Goal: Task Accomplishment & Management: Complete application form

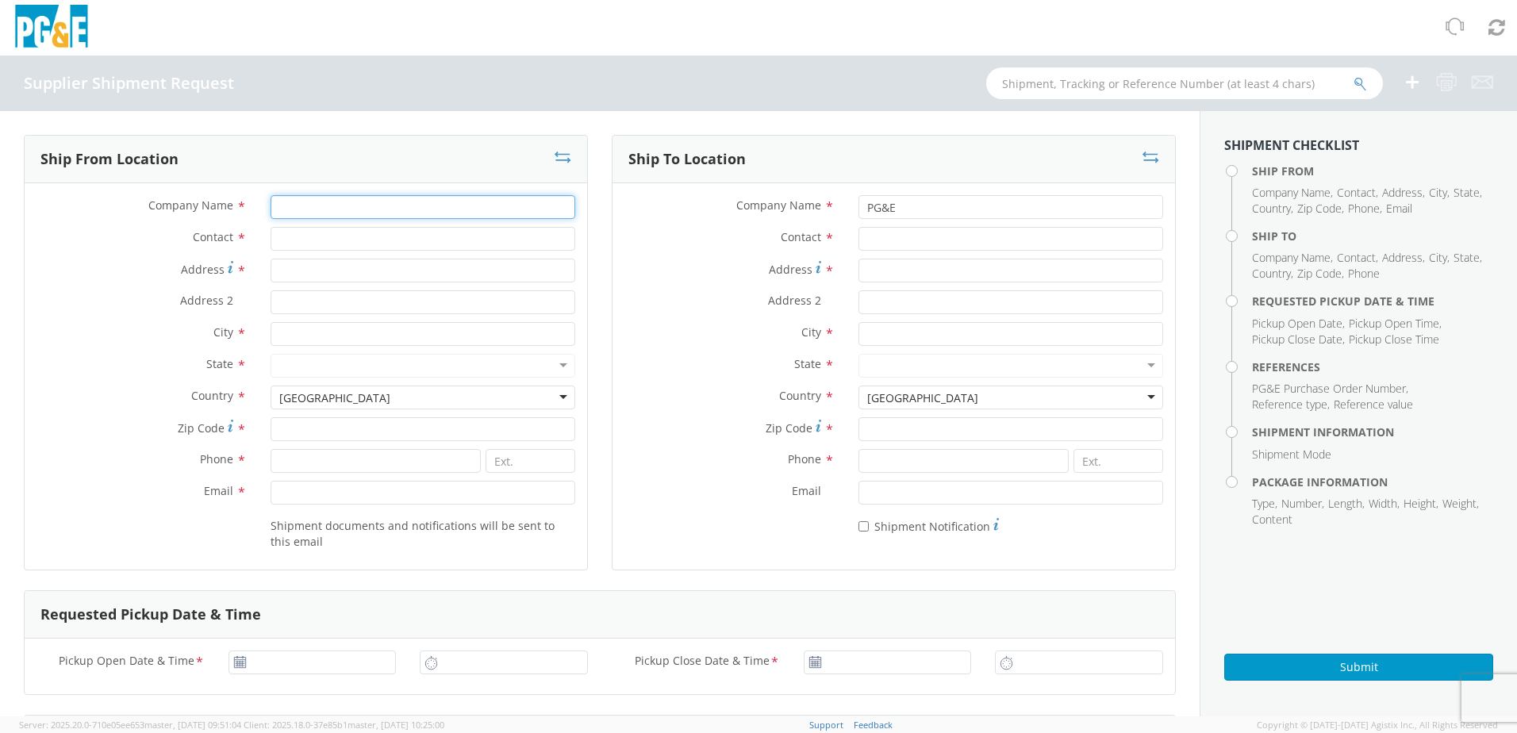
click at [289, 203] on input "Company Name *" at bounding box center [423, 207] width 305 height 24
type input "Graybar Electric - ZYOH"
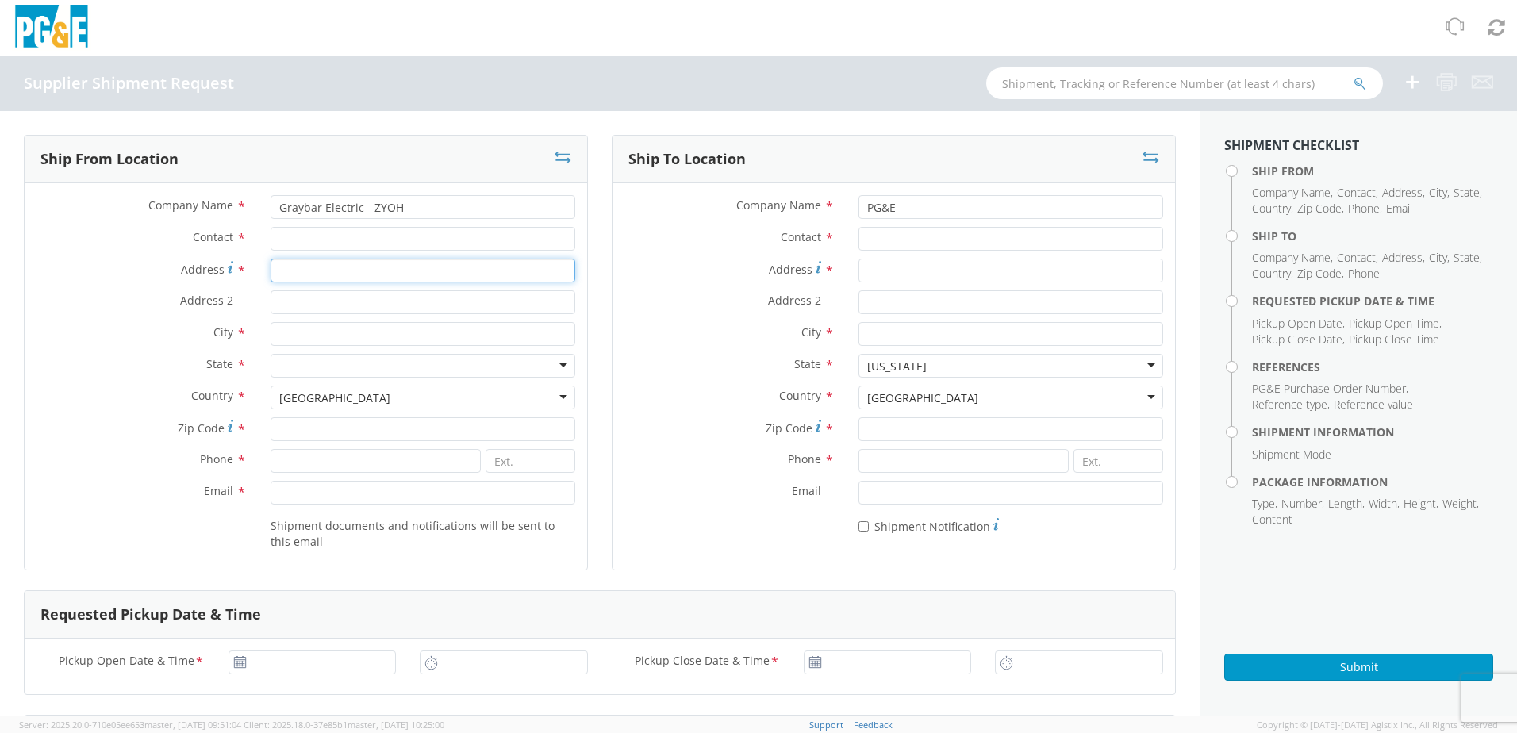
type input "[STREET_ADDRESS][US_STATE]"
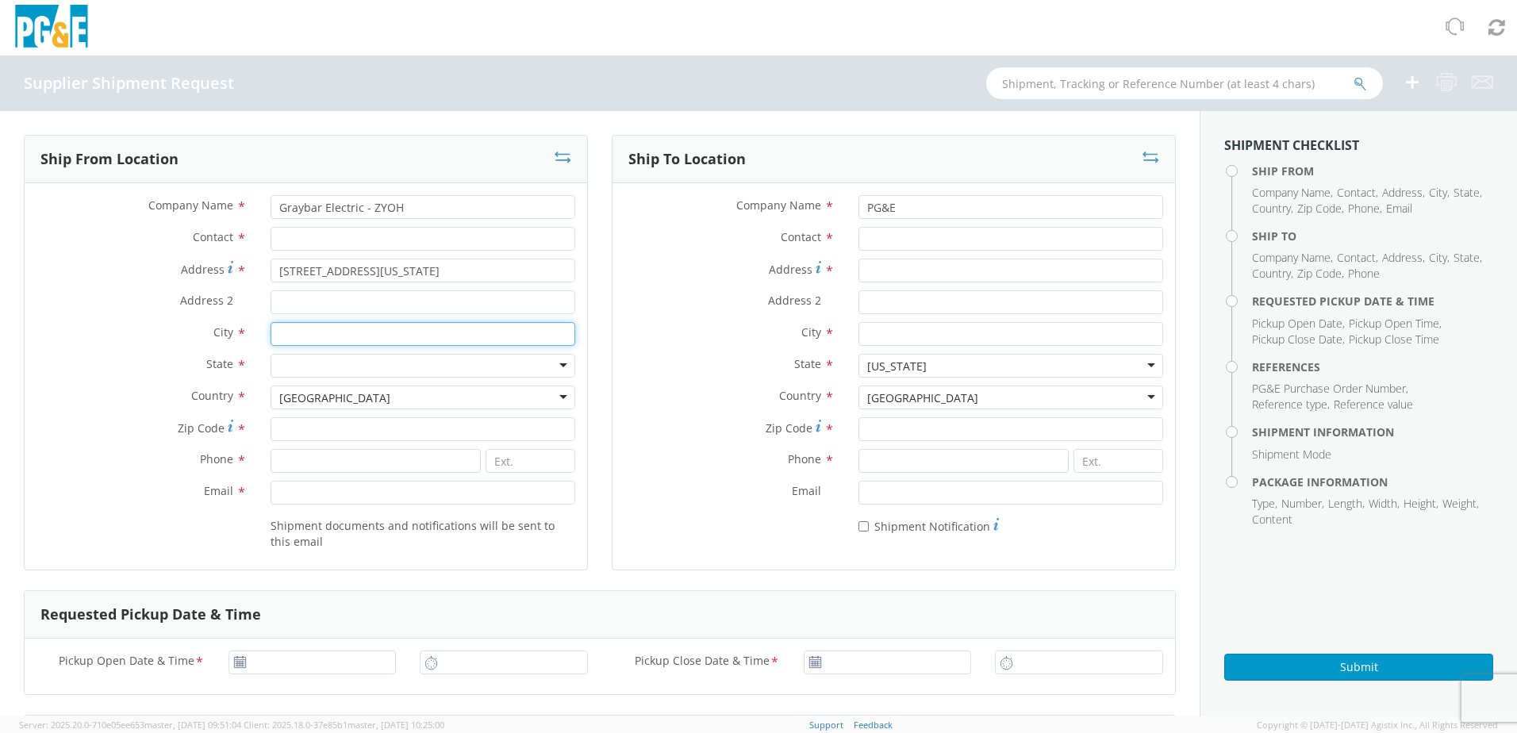
type input "[GEOGRAPHIC_DATA]"
type input "44510"
type input "[PHONE_NUMBER]"
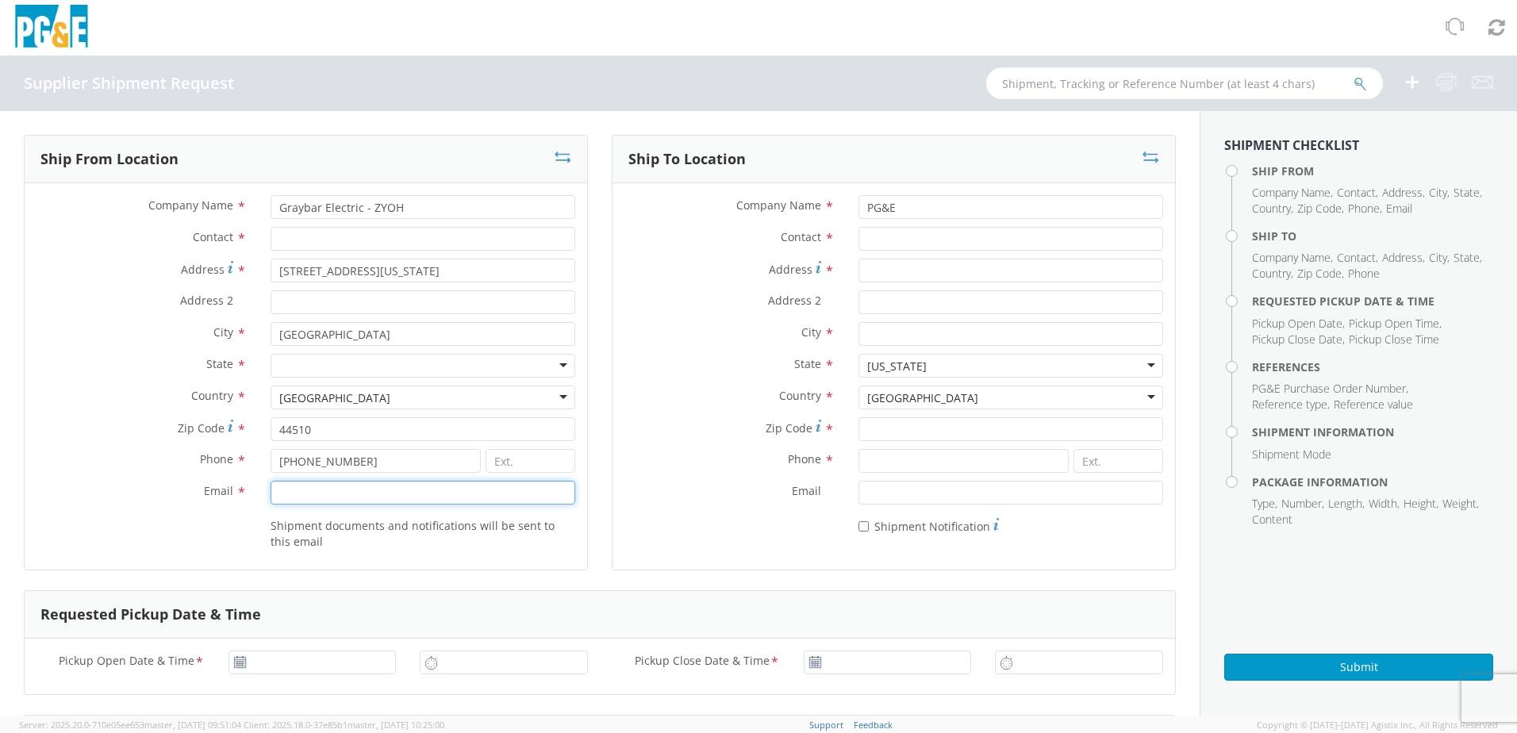
type input "[PERSON_NAME][EMAIL_ADDRESS][PERSON_NAME][DOMAIN_NAME]"
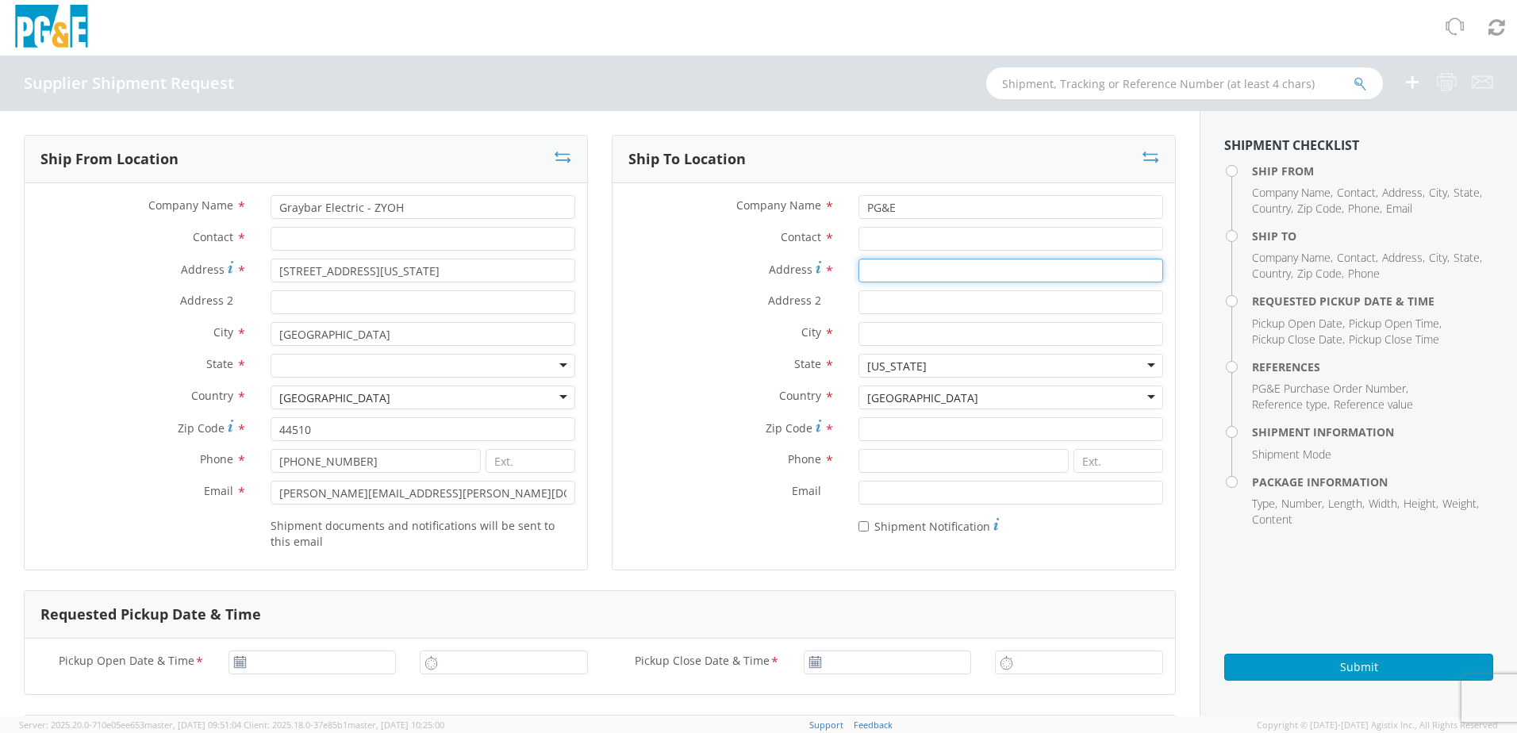
type input "[STREET_ADDRESS][PERSON_NAME]"
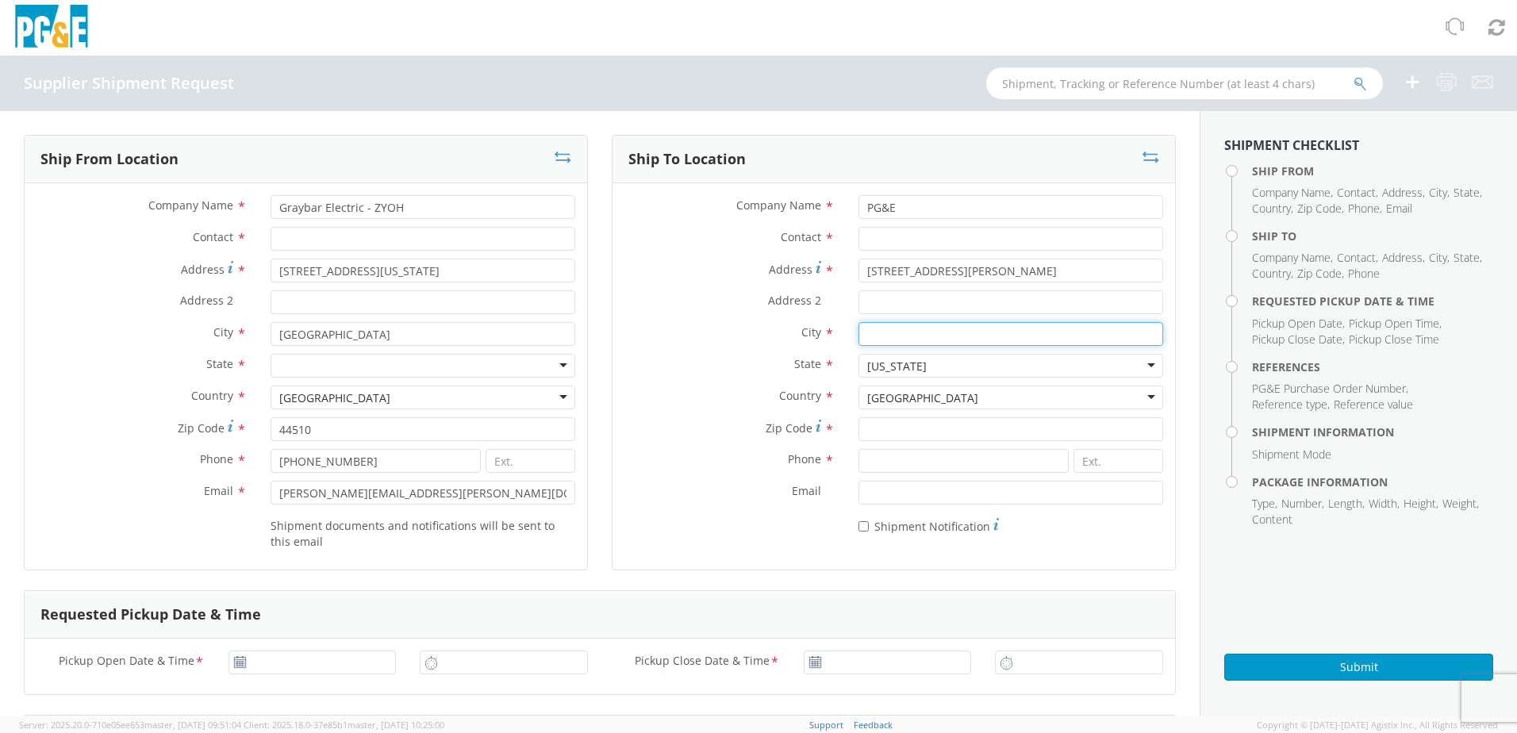
type input "Fremont"
type input "94538"
type input "1111111111"
type input "[DATE]"
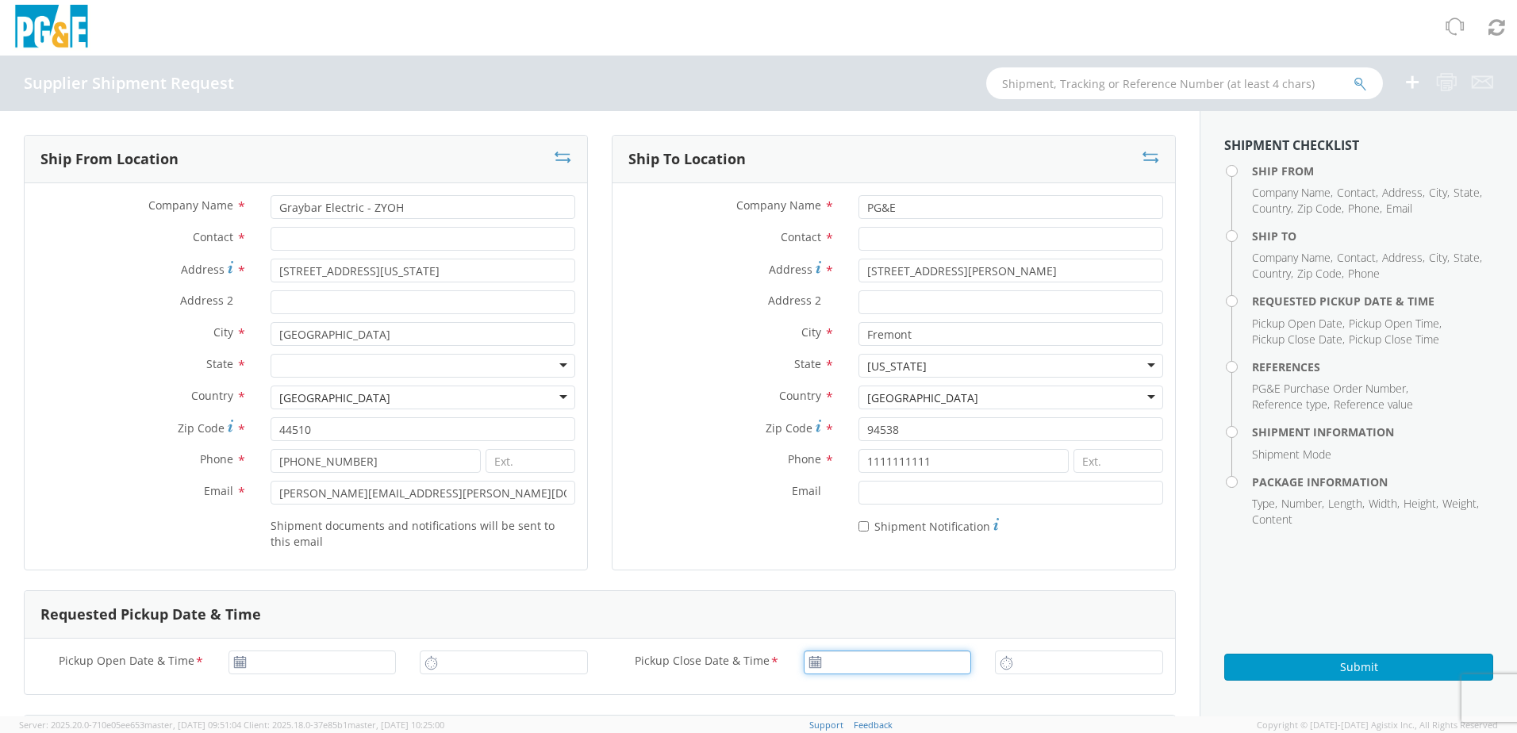
type input "[DATE]"
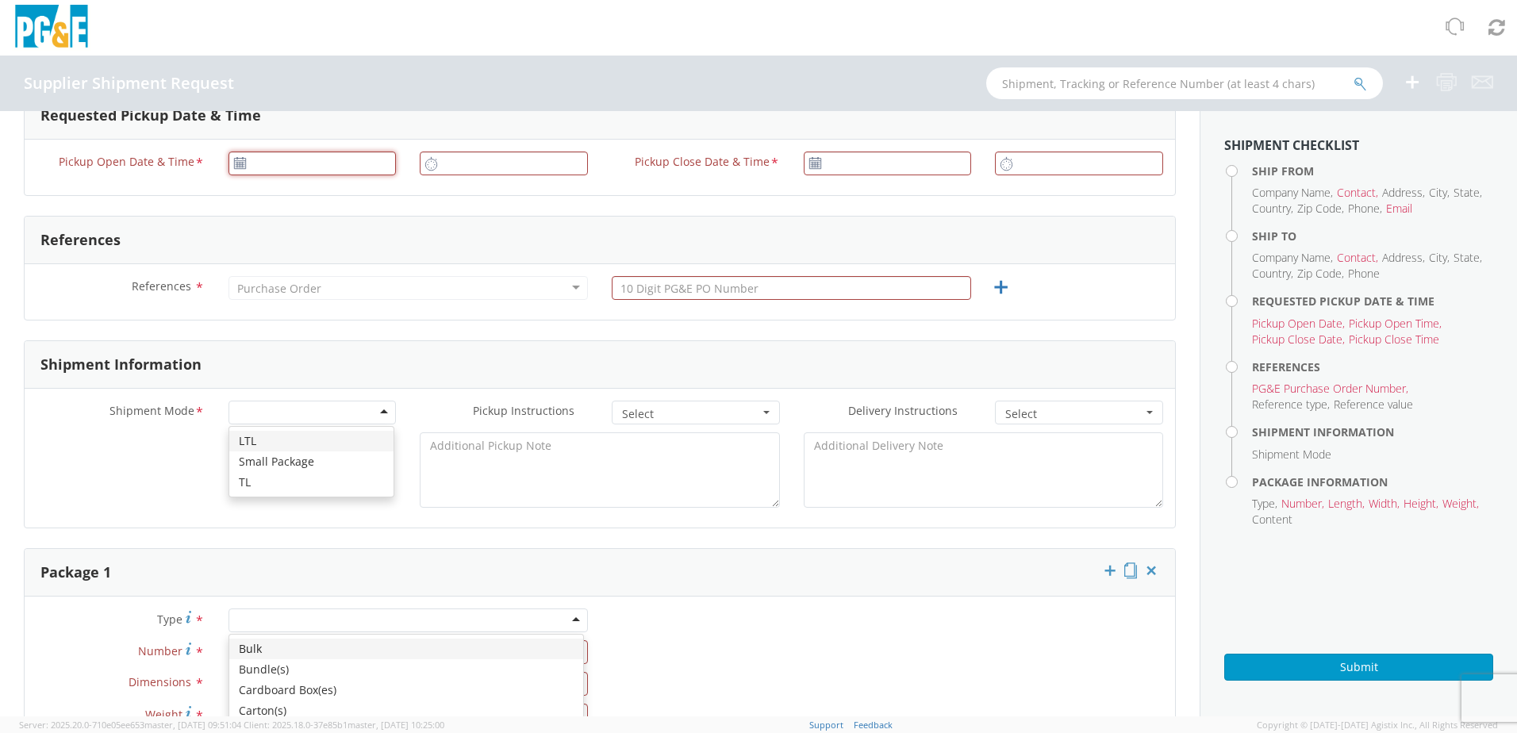
type input "[DATE]"
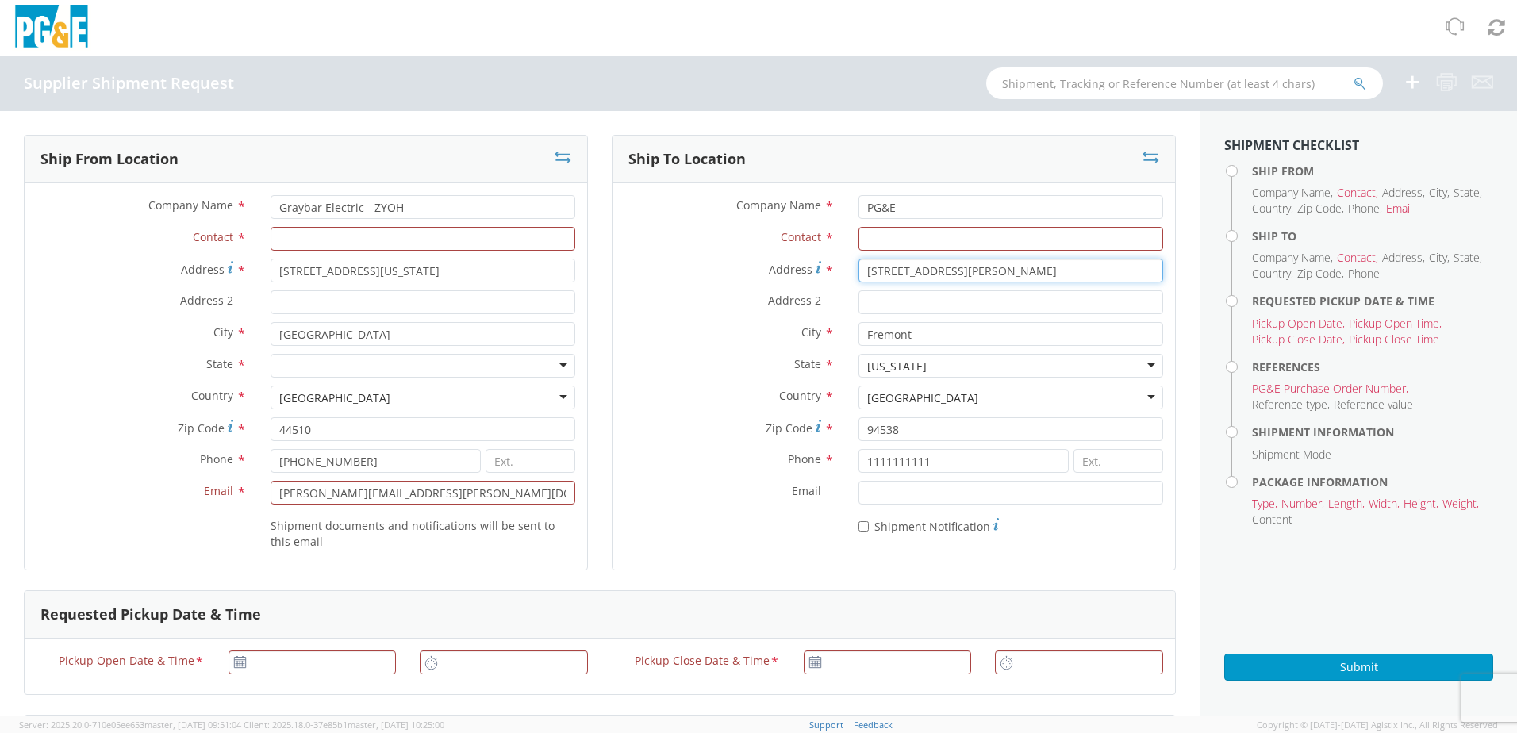
click at [974, 266] on input "[STREET_ADDRESS][PERSON_NAME]" at bounding box center [1011, 271] width 305 height 24
drag, startPoint x: 974, startPoint y: 266, endPoint x: 843, endPoint y: 279, distance: 131.6
click at [847, 279] on div "[STREET_ADDRESS][PERSON_NAME]" at bounding box center [1011, 271] width 328 height 24
type input "[STREET_ADDRESS]"
click at [929, 321] on div "Address 2 *" at bounding box center [894, 306] width 563 height 32
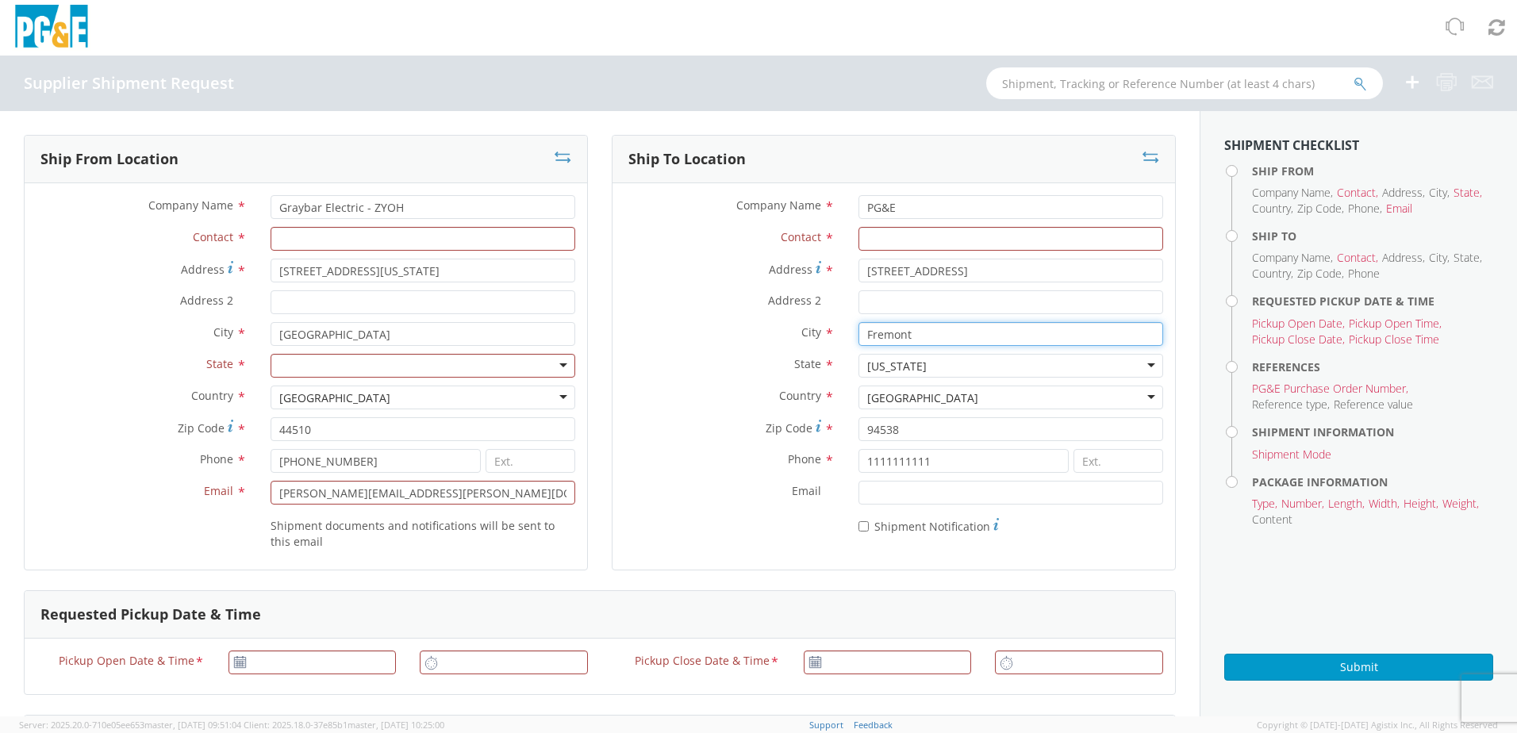
click at [929, 330] on input "Fremont" at bounding box center [1011, 334] width 305 height 24
type input "F"
type input "[GEOGRAPHIC_DATA]"
drag, startPoint x: 1054, startPoint y: 436, endPoint x: 845, endPoint y: 421, distance: 209.2
click at [847, 421] on div "94538" at bounding box center [1011, 429] width 328 height 24
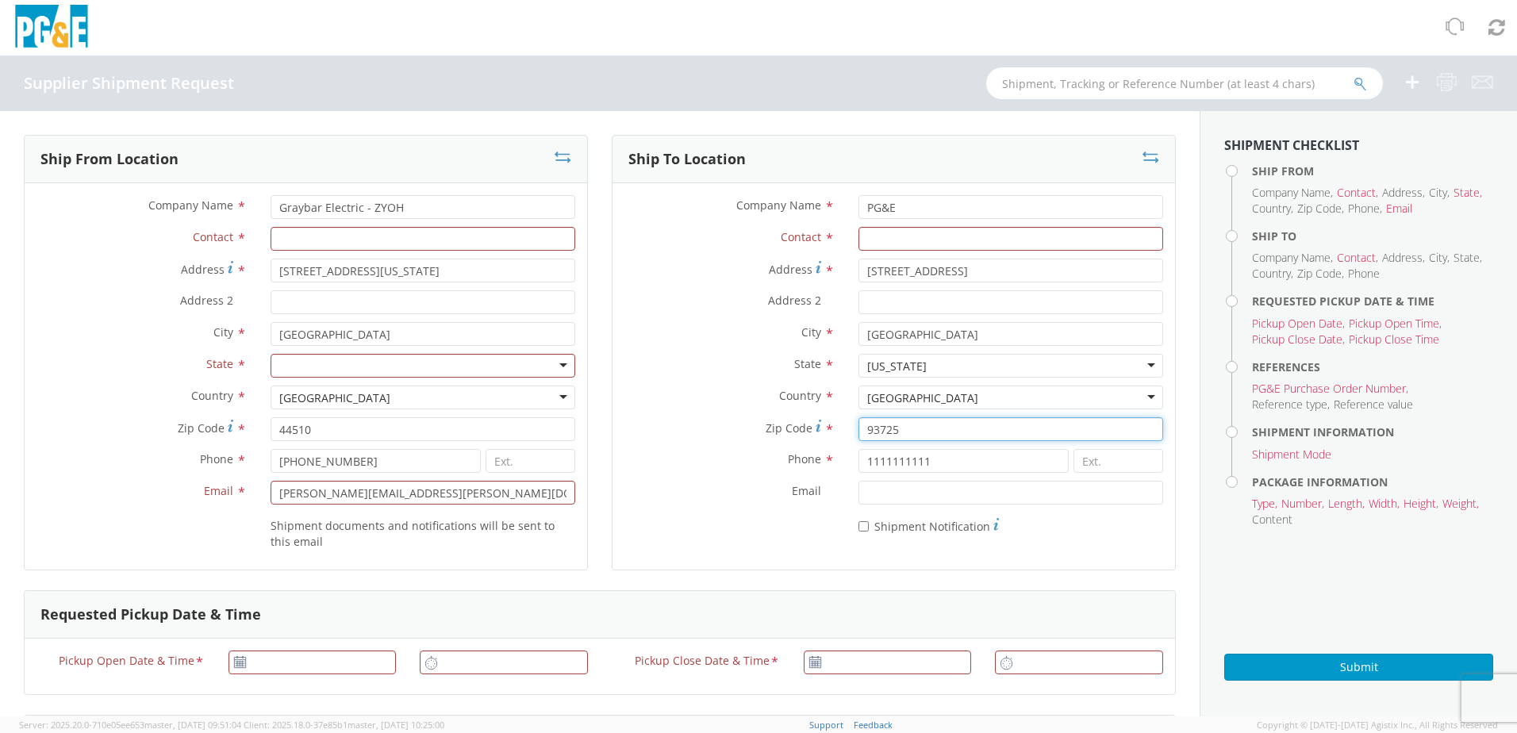
type input "93725"
drag, startPoint x: 929, startPoint y: 463, endPoint x: 860, endPoint y: 467, distance: 69.1
click at [860, 467] on input "1111111111" at bounding box center [964, 461] width 210 height 24
click at [787, 547] on div "Company Name * PG&E Contact * Address * [STREET_ADDRESS] Address 2 * City * [GE…" at bounding box center [894, 368] width 563 height 371
click at [951, 230] on input "Contact *" at bounding box center [1011, 239] width 305 height 24
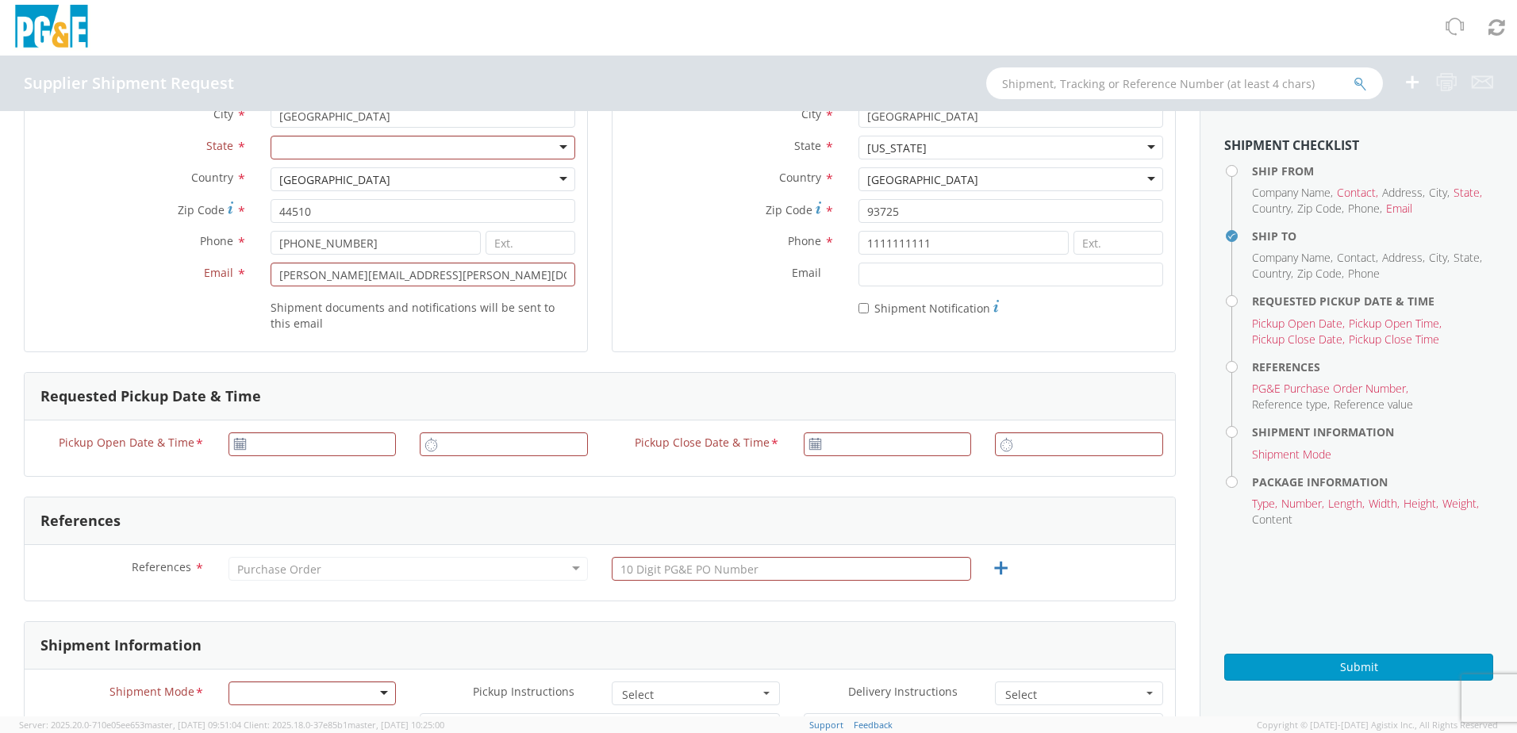
scroll to position [317, 0]
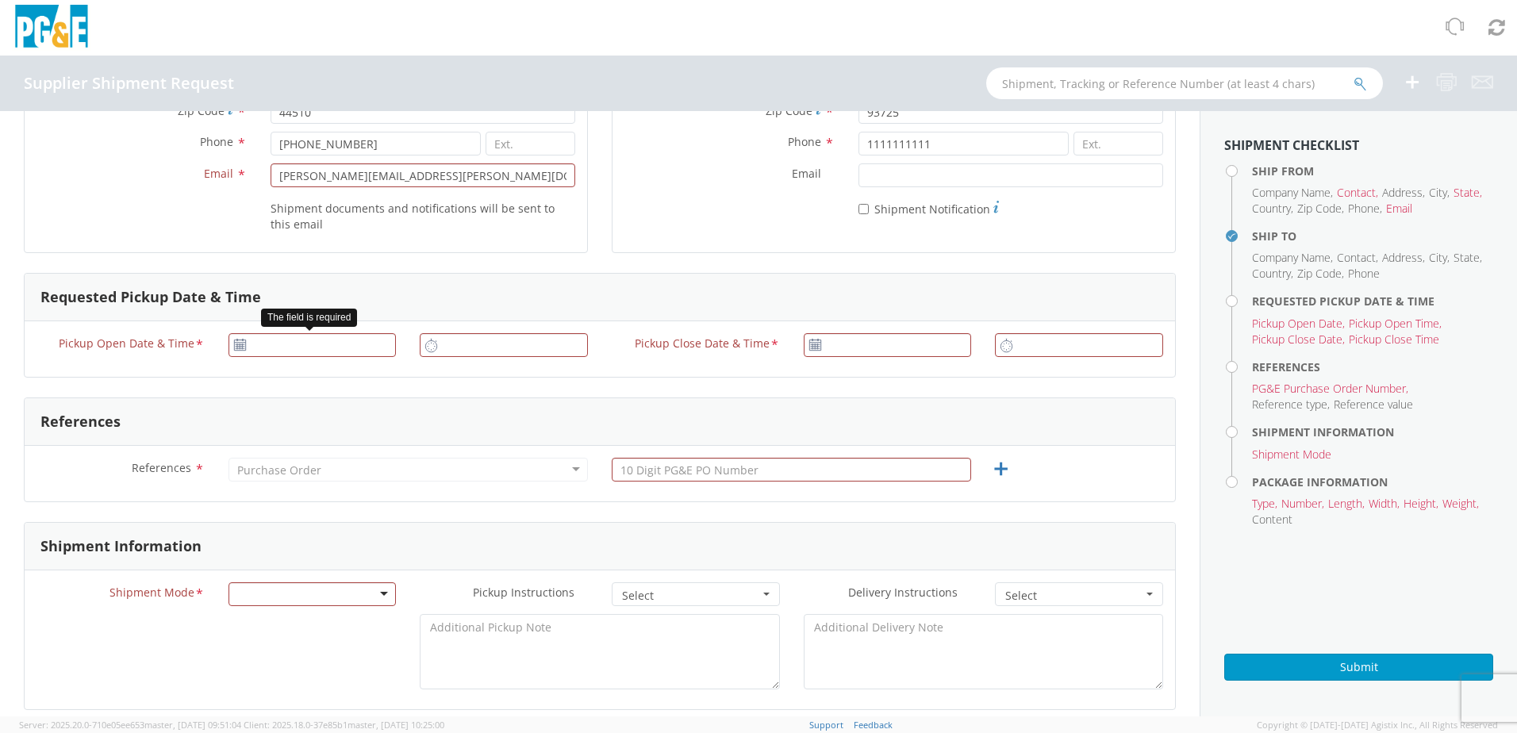
type input "Pacific Gas"
click at [234, 347] on use at bounding box center [239, 344] width 11 height 11
type input "[DATE]"
click at [278, 342] on input "[DATE]" at bounding box center [313, 345] width 168 height 24
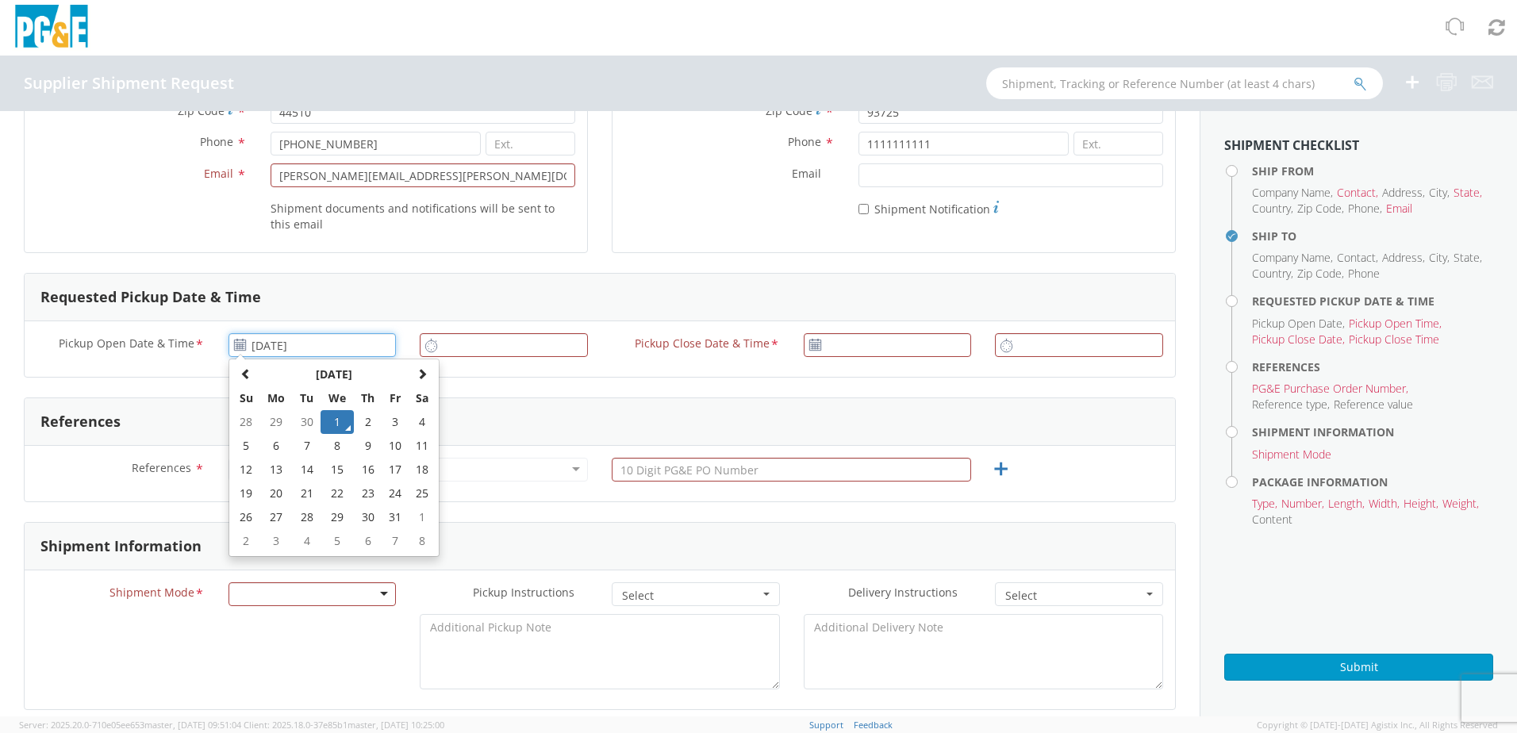
click at [332, 417] on td "1" at bounding box center [337, 422] width 33 height 24
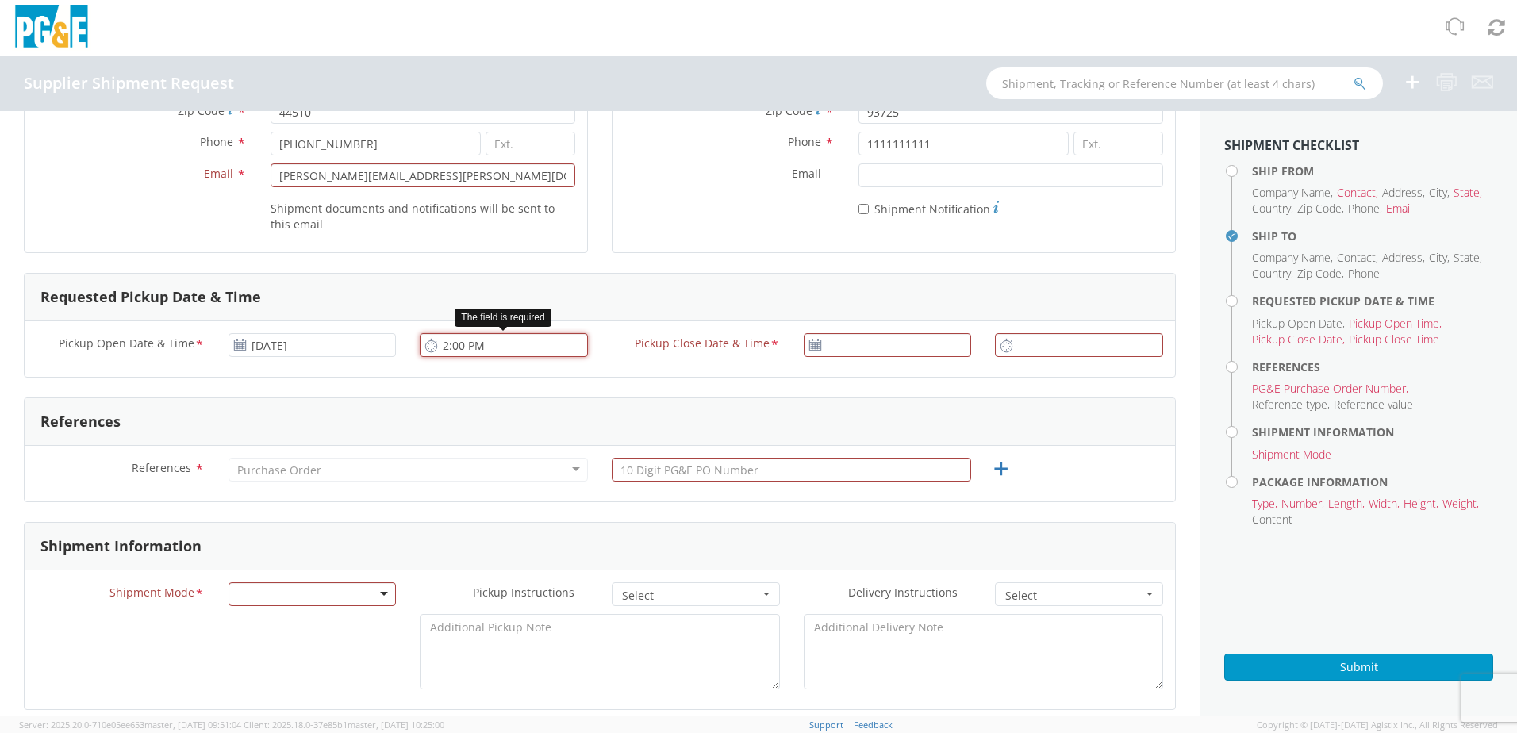
click at [508, 345] on input "2:00 PM" at bounding box center [504, 345] width 168 height 24
type input "4:00 PM"
click at [844, 350] on input "[DATE]" at bounding box center [888, 345] width 168 height 24
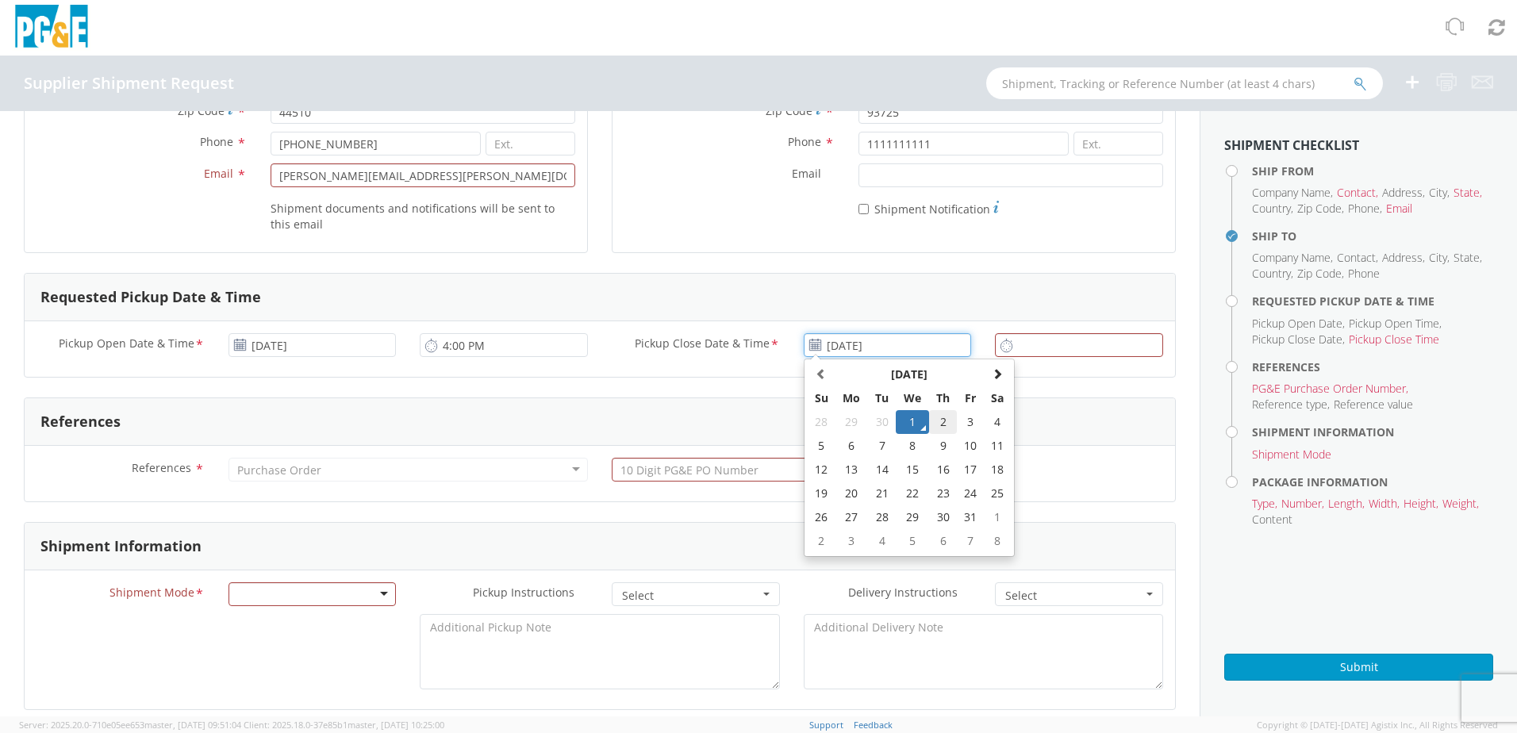
click at [931, 419] on td "2" at bounding box center [943, 422] width 28 height 24
type input "[DATE]"
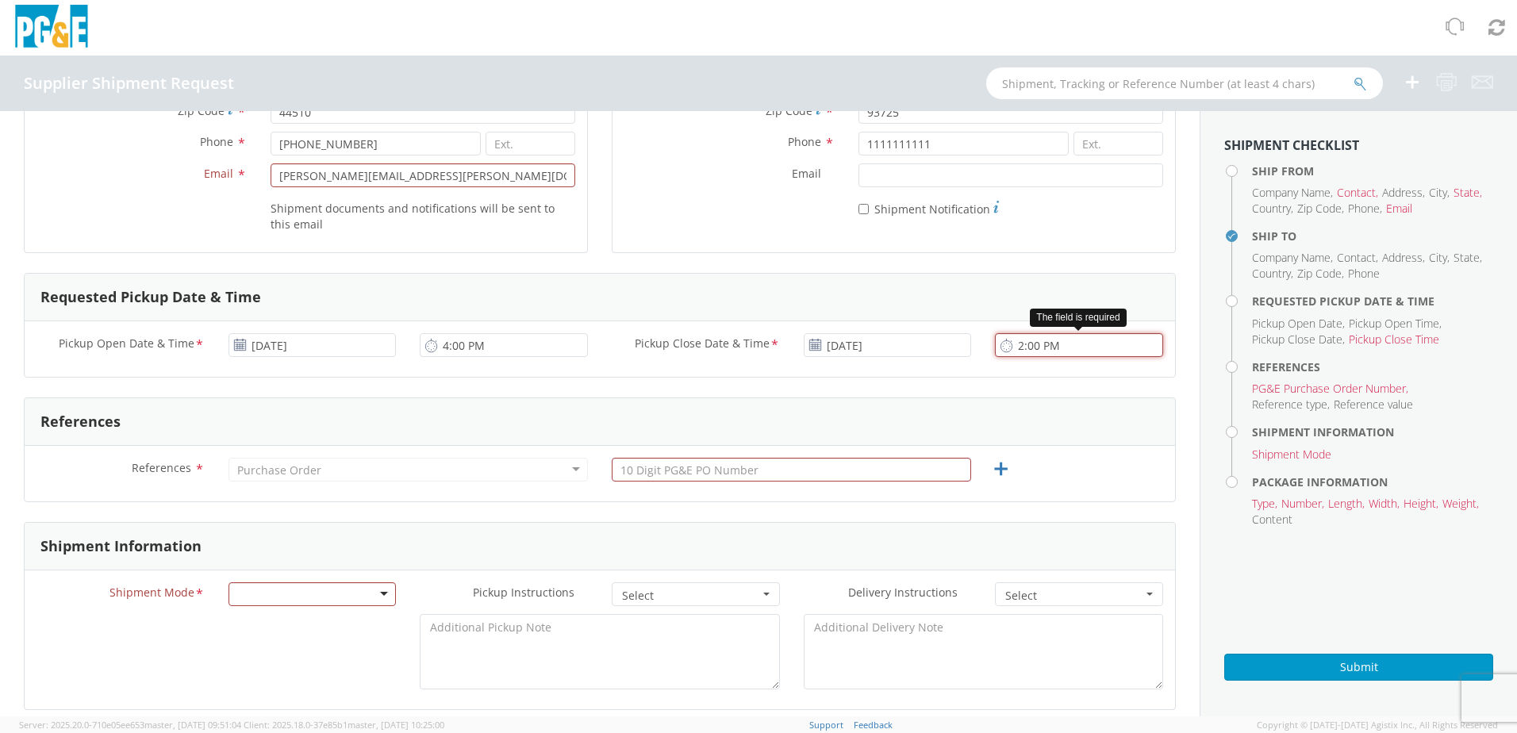
click at [1008, 347] on input "2:00 PM" at bounding box center [1079, 345] width 168 height 24
type input "5:00 PM"
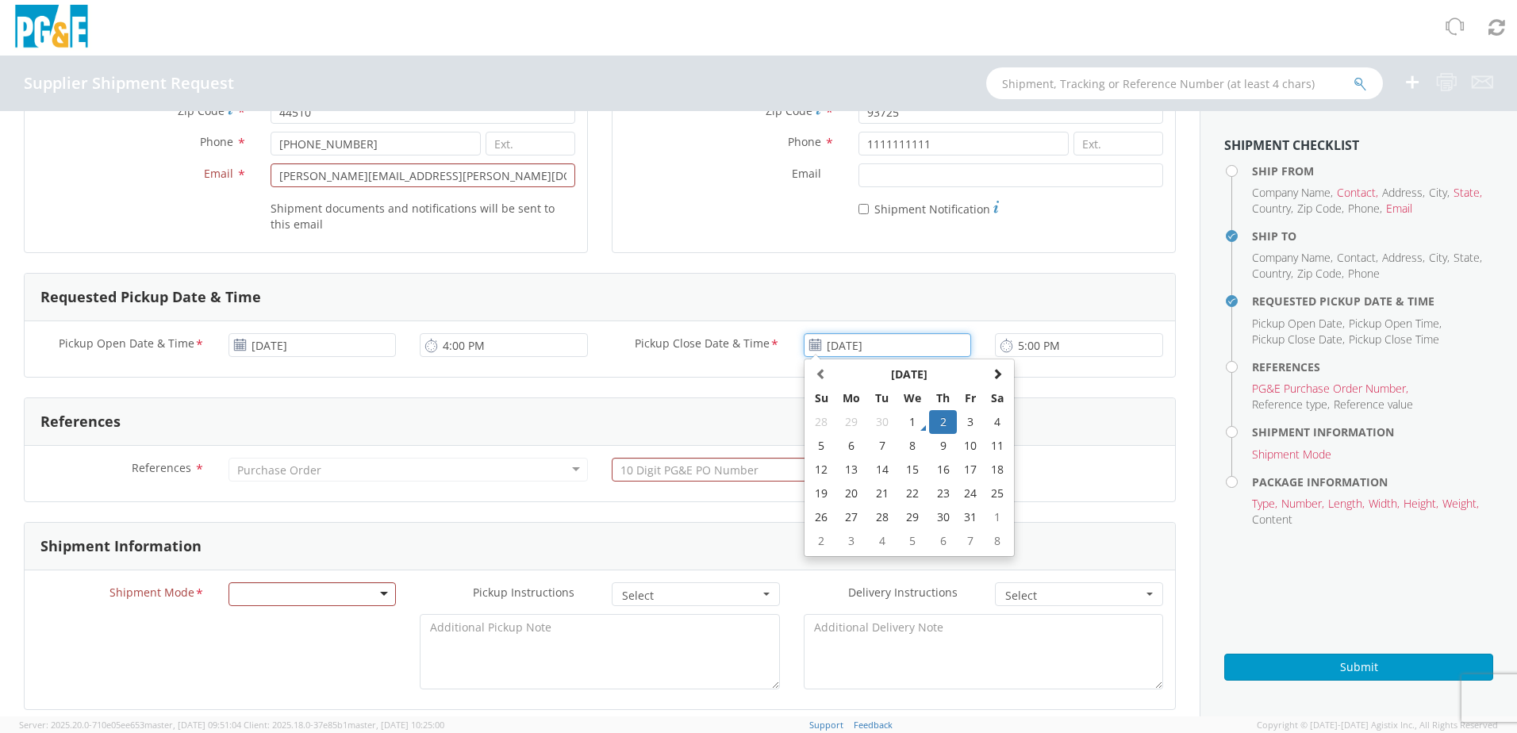
click at [845, 349] on input "[DATE]" at bounding box center [888, 345] width 168 height 24
click at [909, 420] on td "1" at bounding box center [912, 422] width 33 height 24
type input "[DATE]"
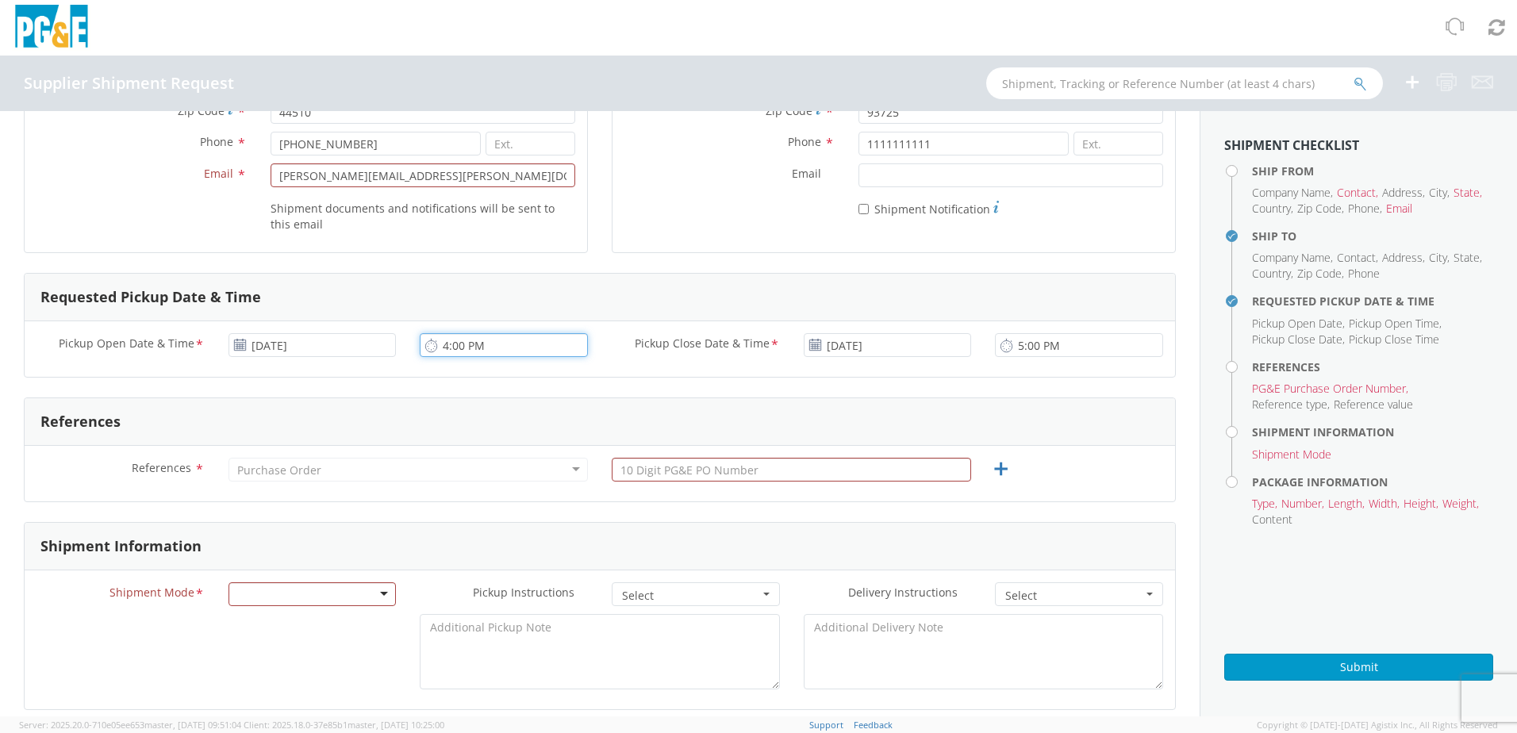
click at [442, 340] on input "4:00 PM" at bounding box center [504, 345] width 168 height 24
type input "10:00 AM"
click at [515, 474] on div "Purchase Order" at bounding box center [408, 470] width 359 height 24
click at [370, 468] on div "Purchase Order" at bounding box center [408, 470] width 359 height 24
click at [362, 471] on div "Purchase Order" at bounding box center [408, 470] width 359 height 24
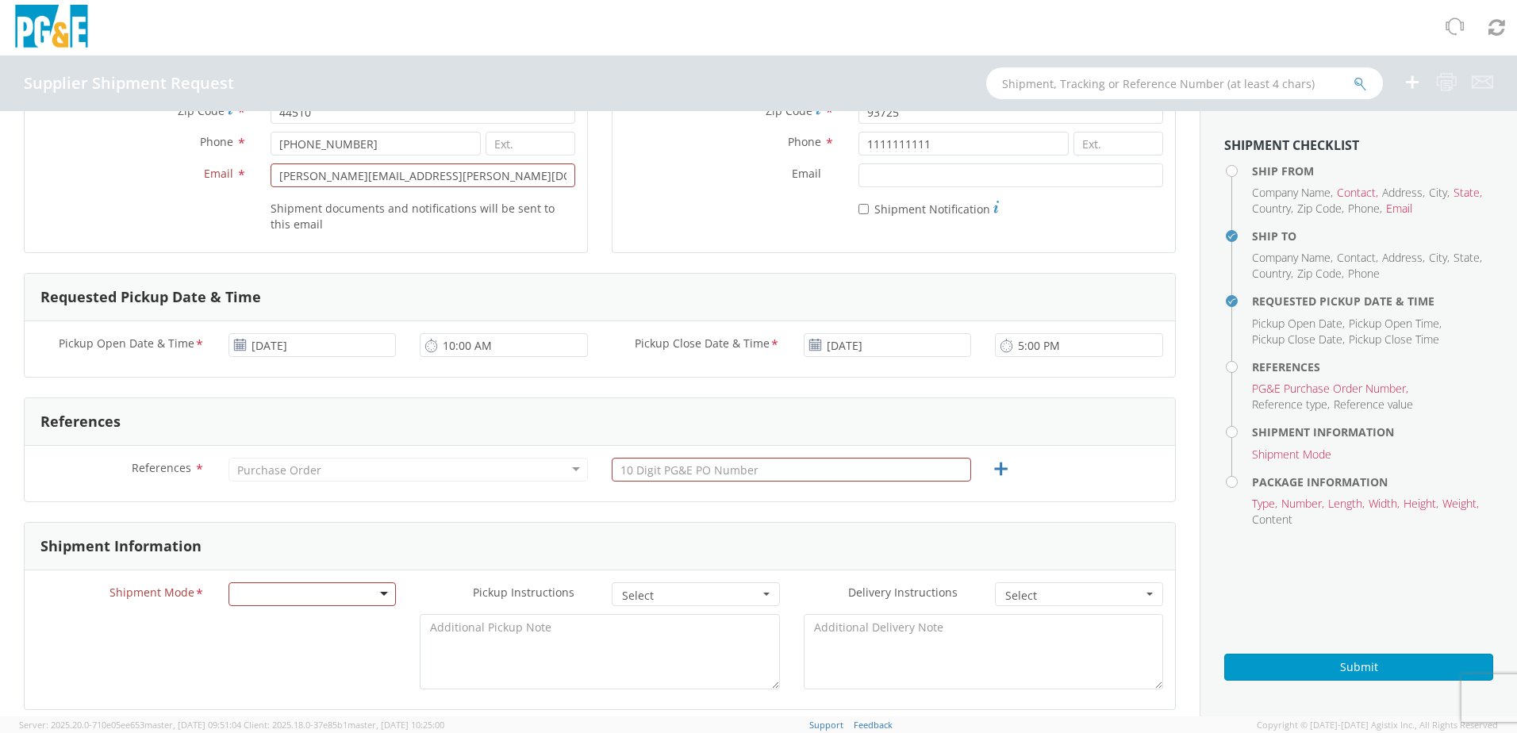
click at [362, 474] on div "Purchase Order" at bounding box center [408, 470] width 359 height 24
click at [693, 476] on input "text" at bounding box center [791, 470] width 359 height 24
type input "3000702072"
click at [340, 588] on div at bounding box center [313, 594] width 168 height 24
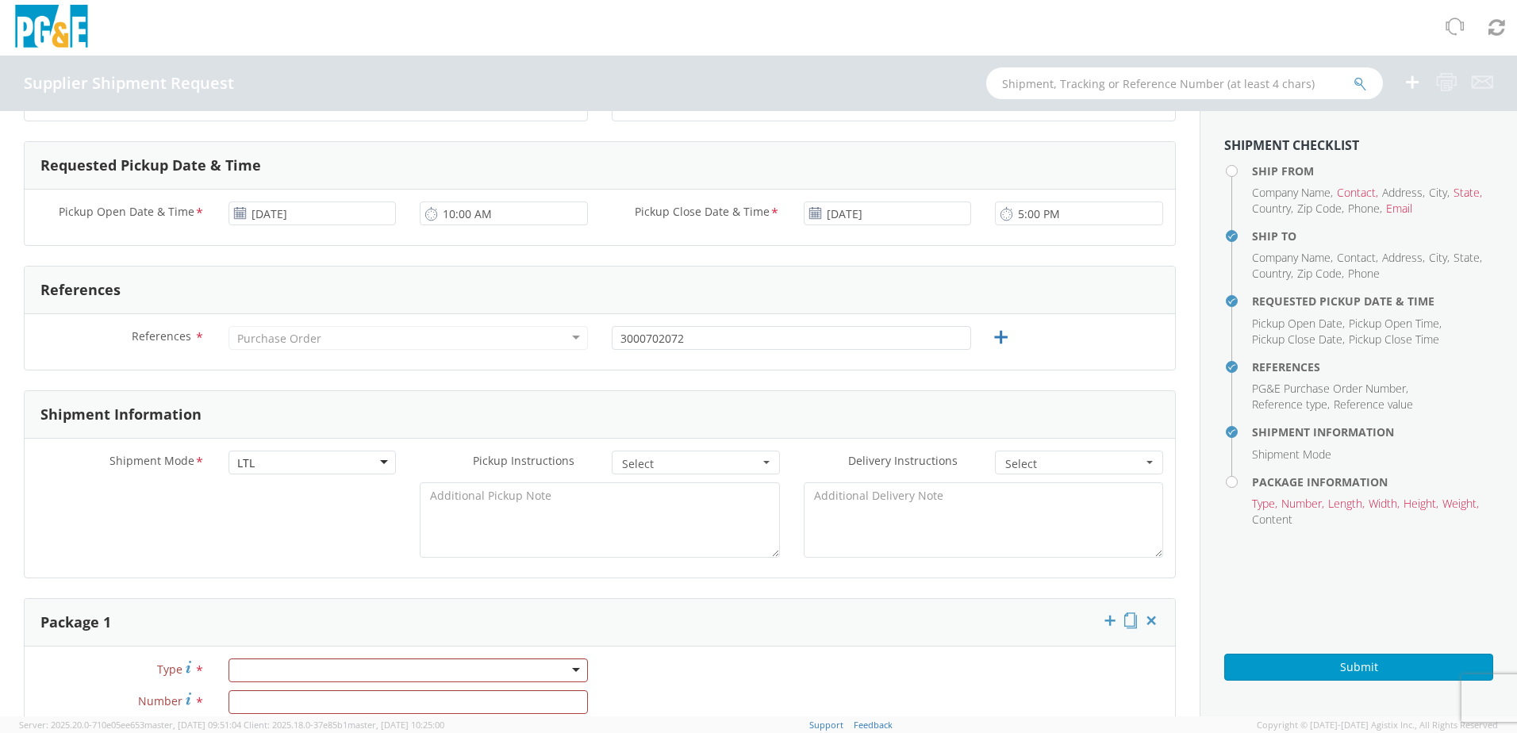
scroll to position [555, 0]
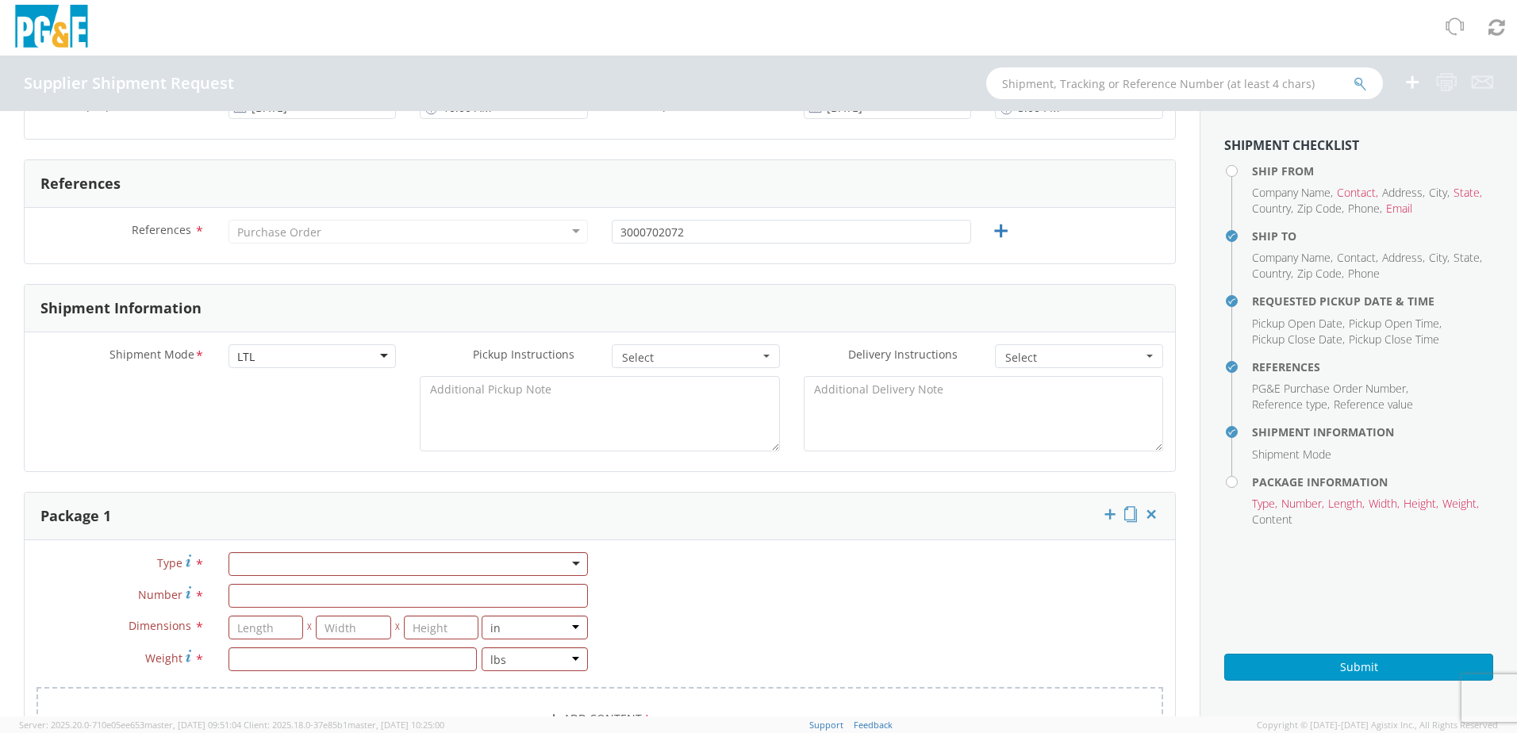
click at [707, 358] on span "Select" at bounding box center [690, 358] width 137 height 16
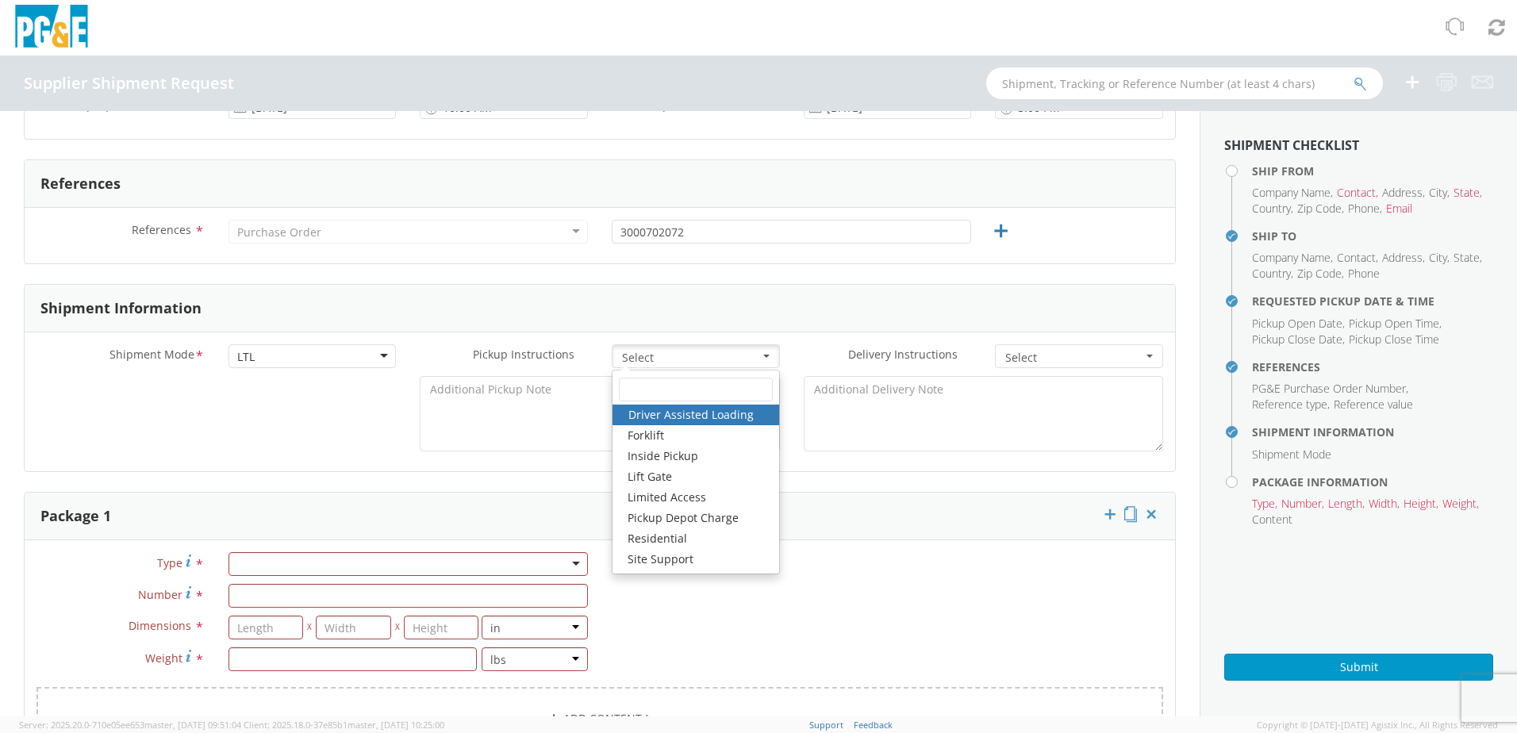
click at [707, 358] on span "Select" at bounding box center [690, 358] width 137 height 16
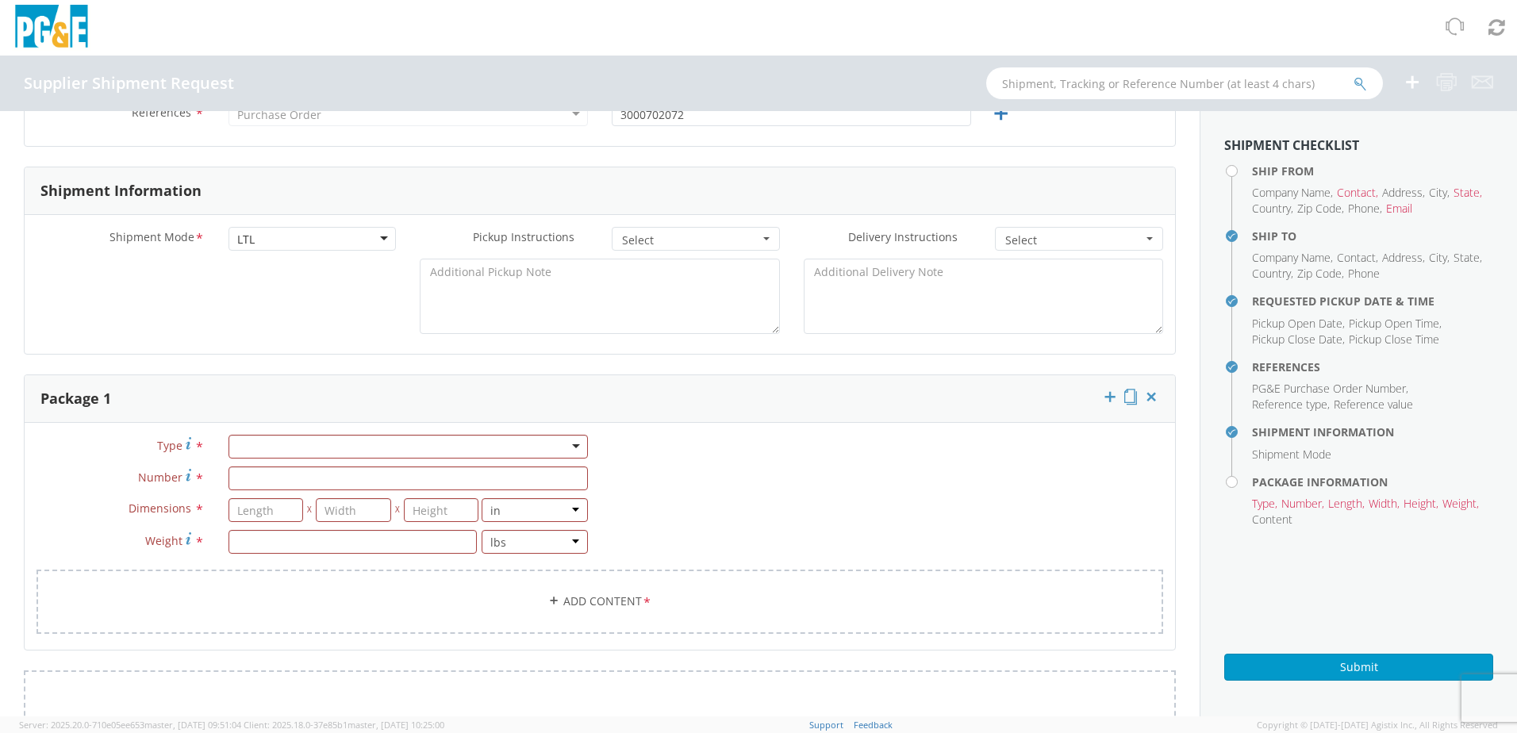
scroll to position [714, 0]
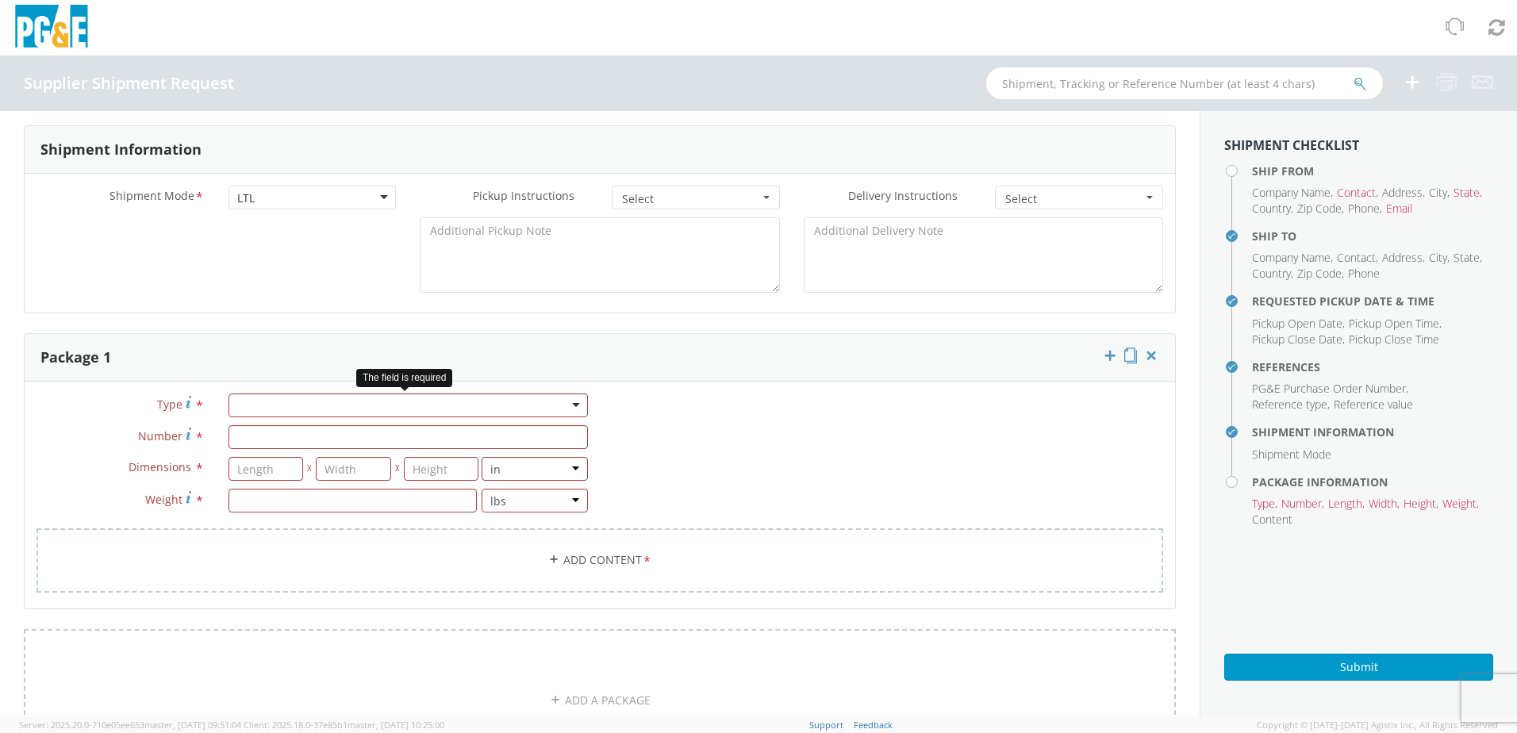
click at [510, 409] on div at bounding box center [408, 406] width 359 height 24
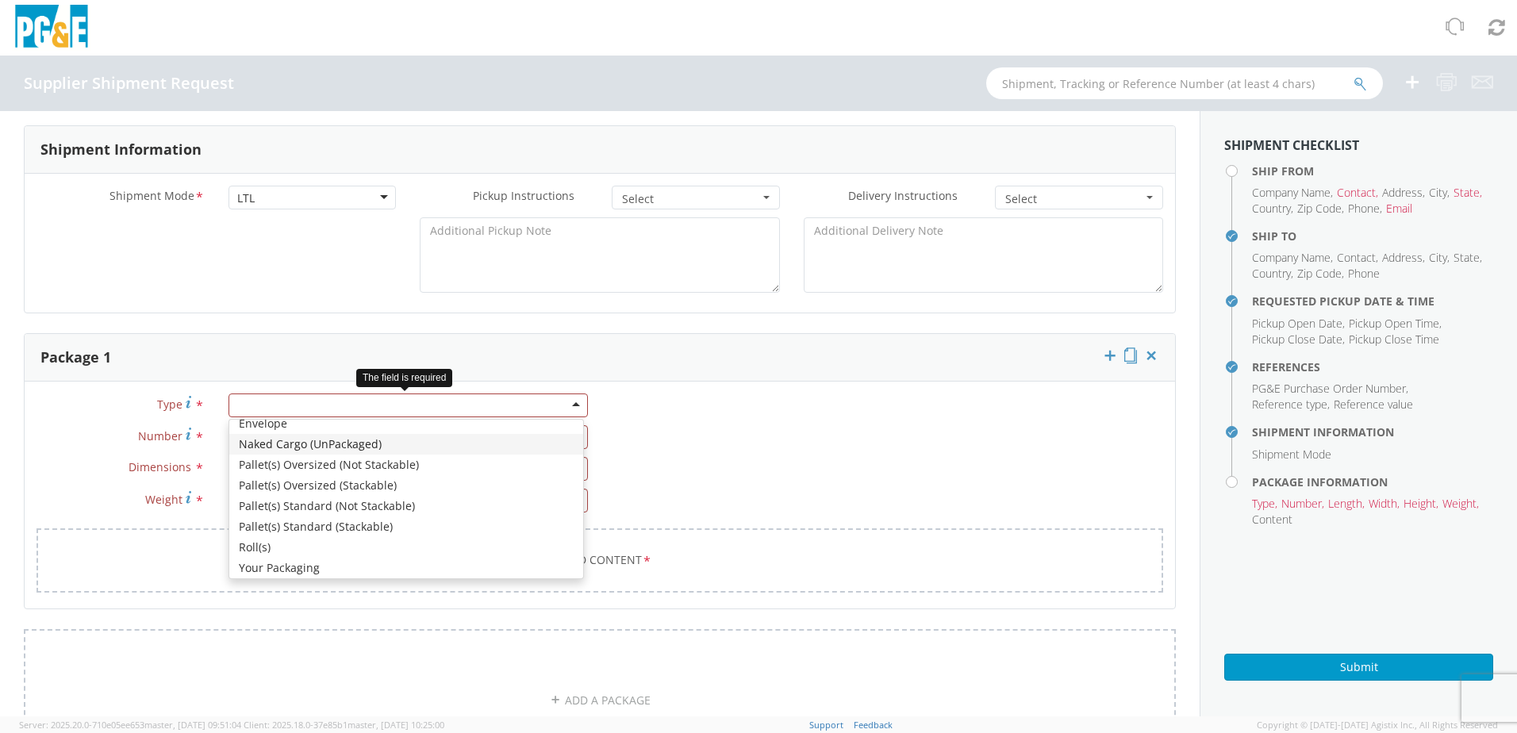
scroll to position [179, 0]
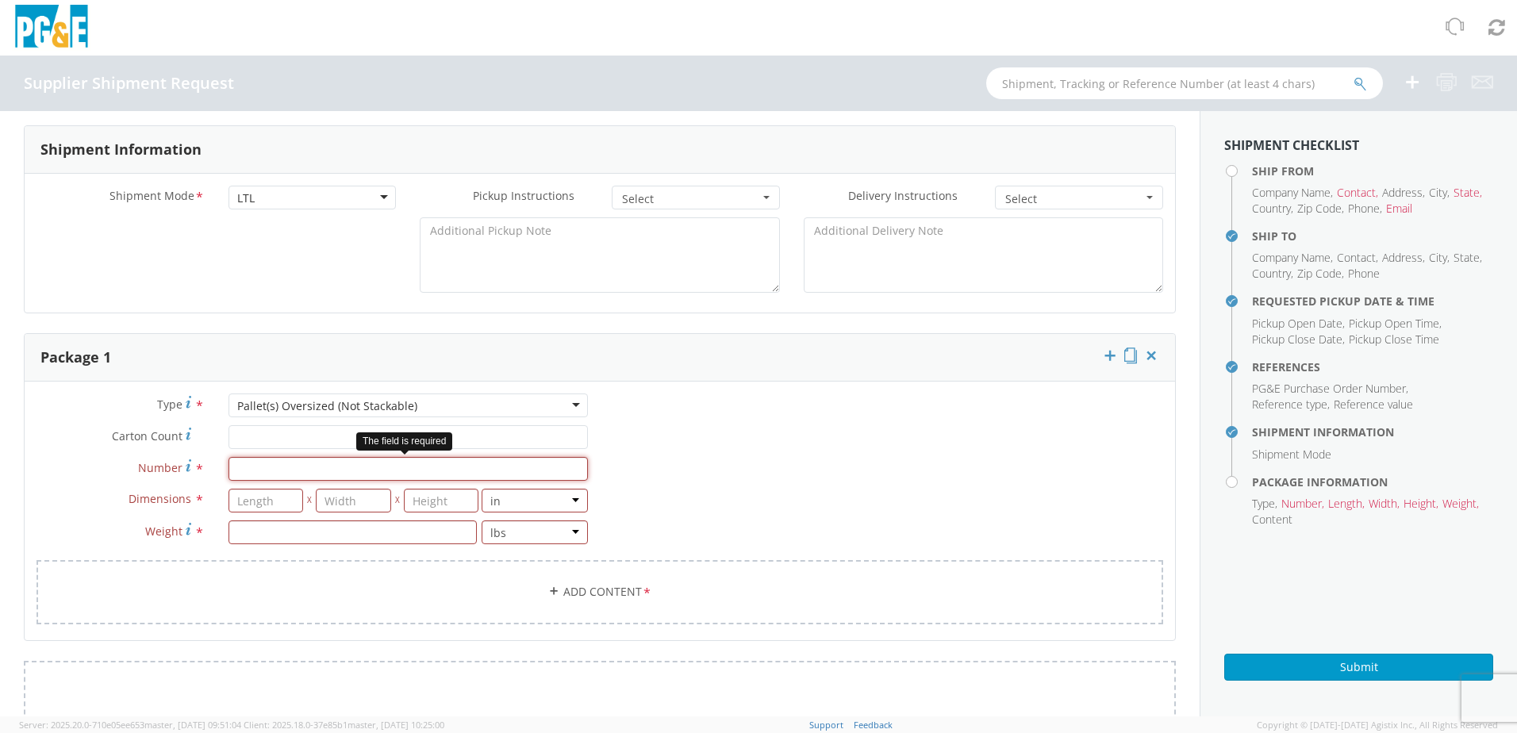
click at [263, 471] on input "Number *" at bounding box center [408, 469] width 359 height 24
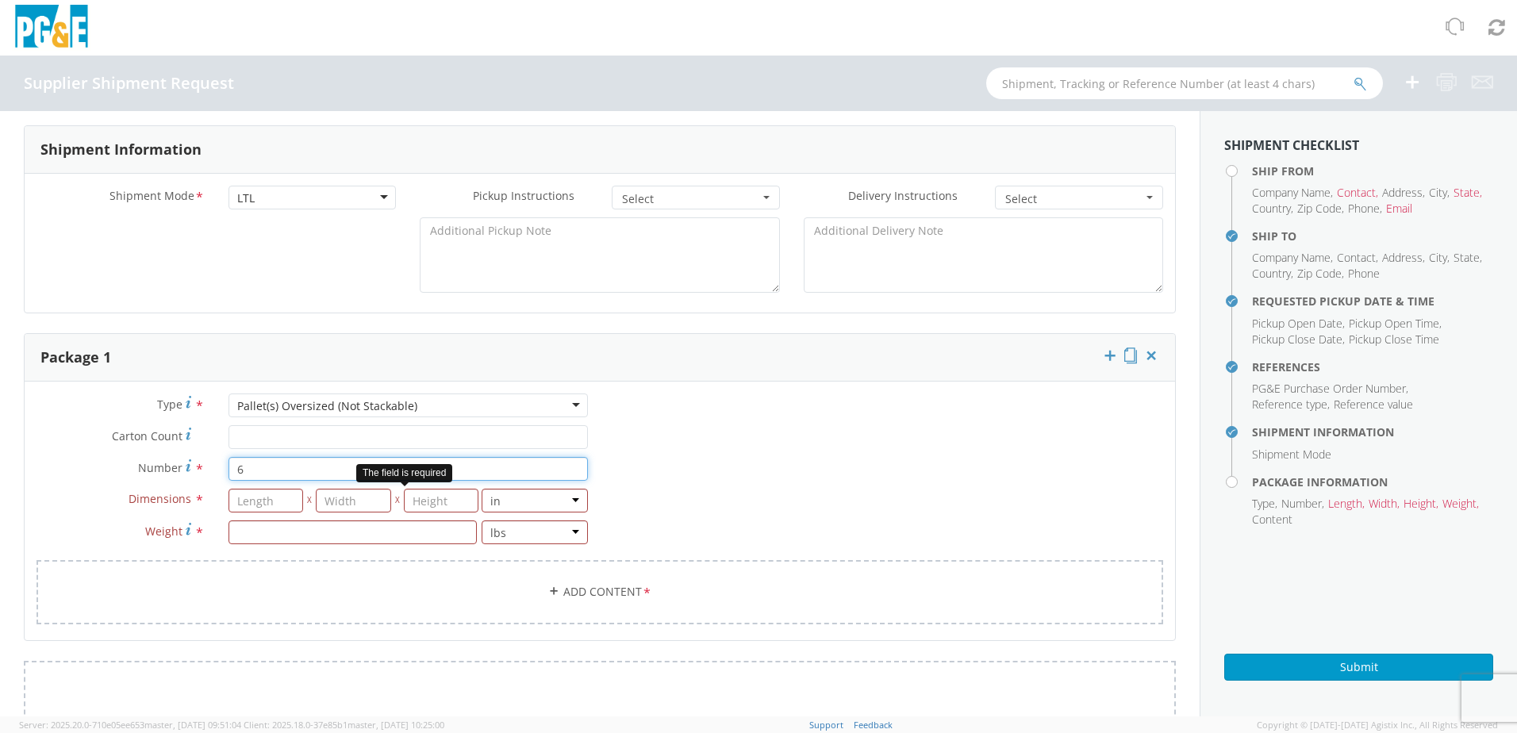
type input "6"
click at [247, 498] on input "number" at bounding box center [266, 501] width 75 height 24
type input "74"
type input "50"
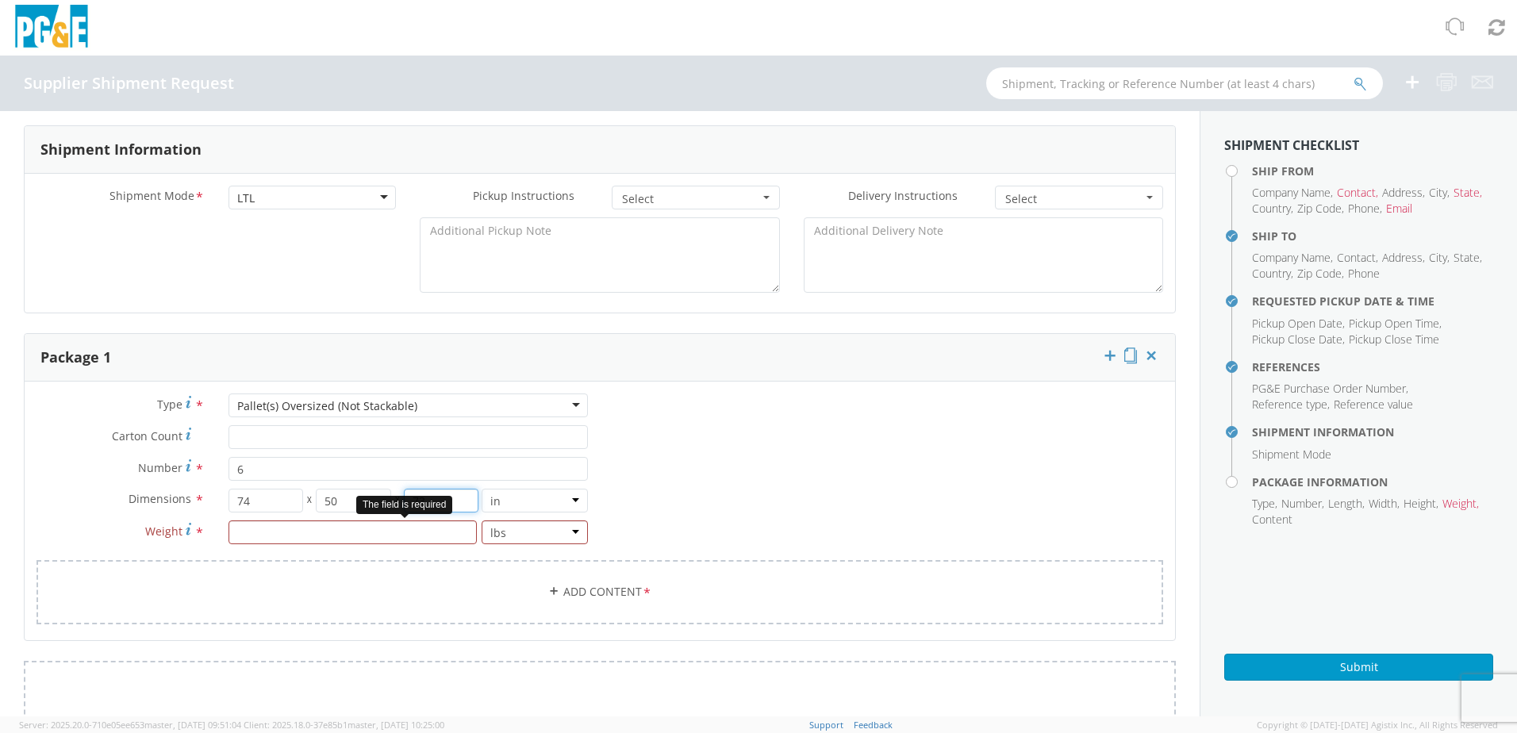
type input "73"
click at [346, 535] on input "number" at bounding box center [353, 533] width 248 height 24
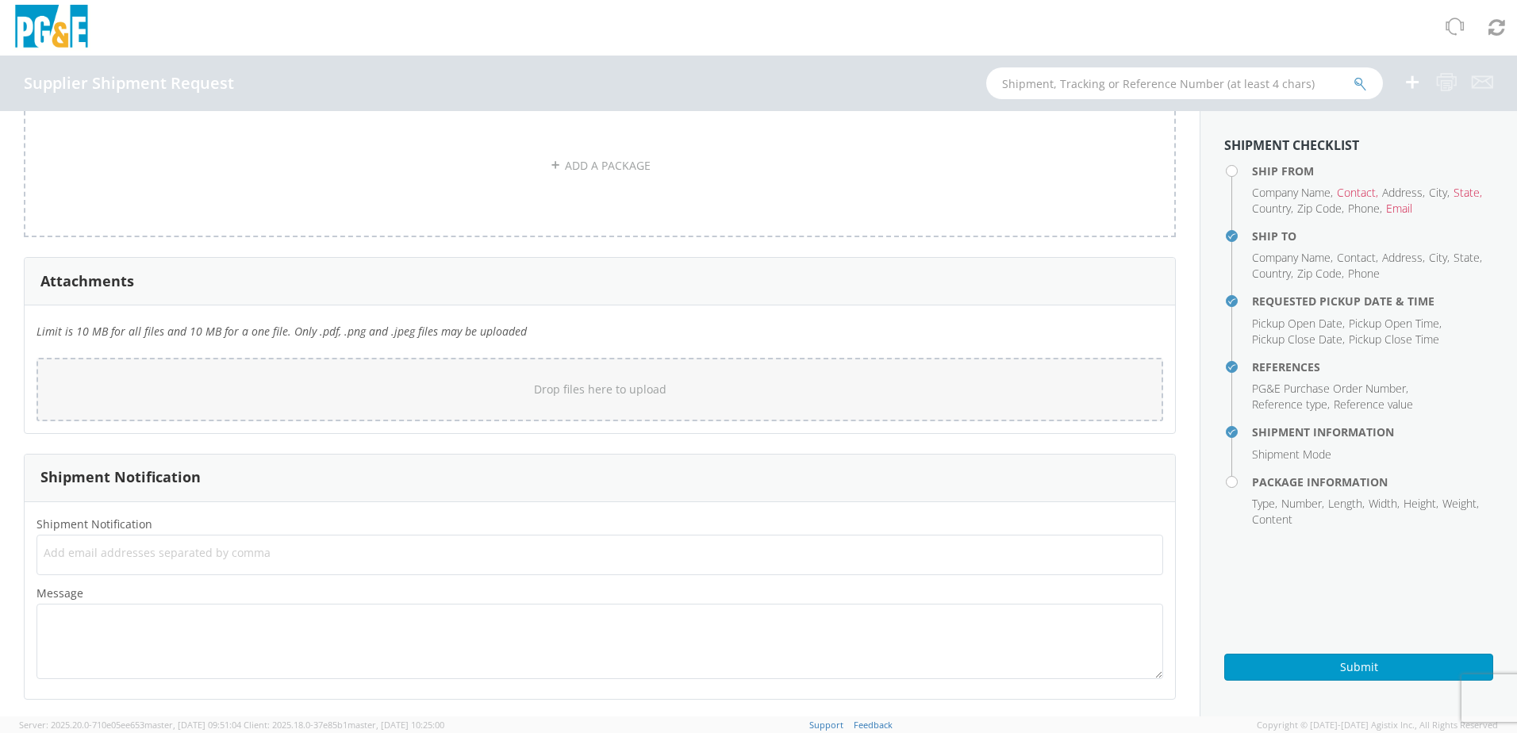
scroll to position [1284, 0]
type input "4961"
click at [1393, 668] on button "Submit" at bounding box center [1358, 667] width 269 height 27
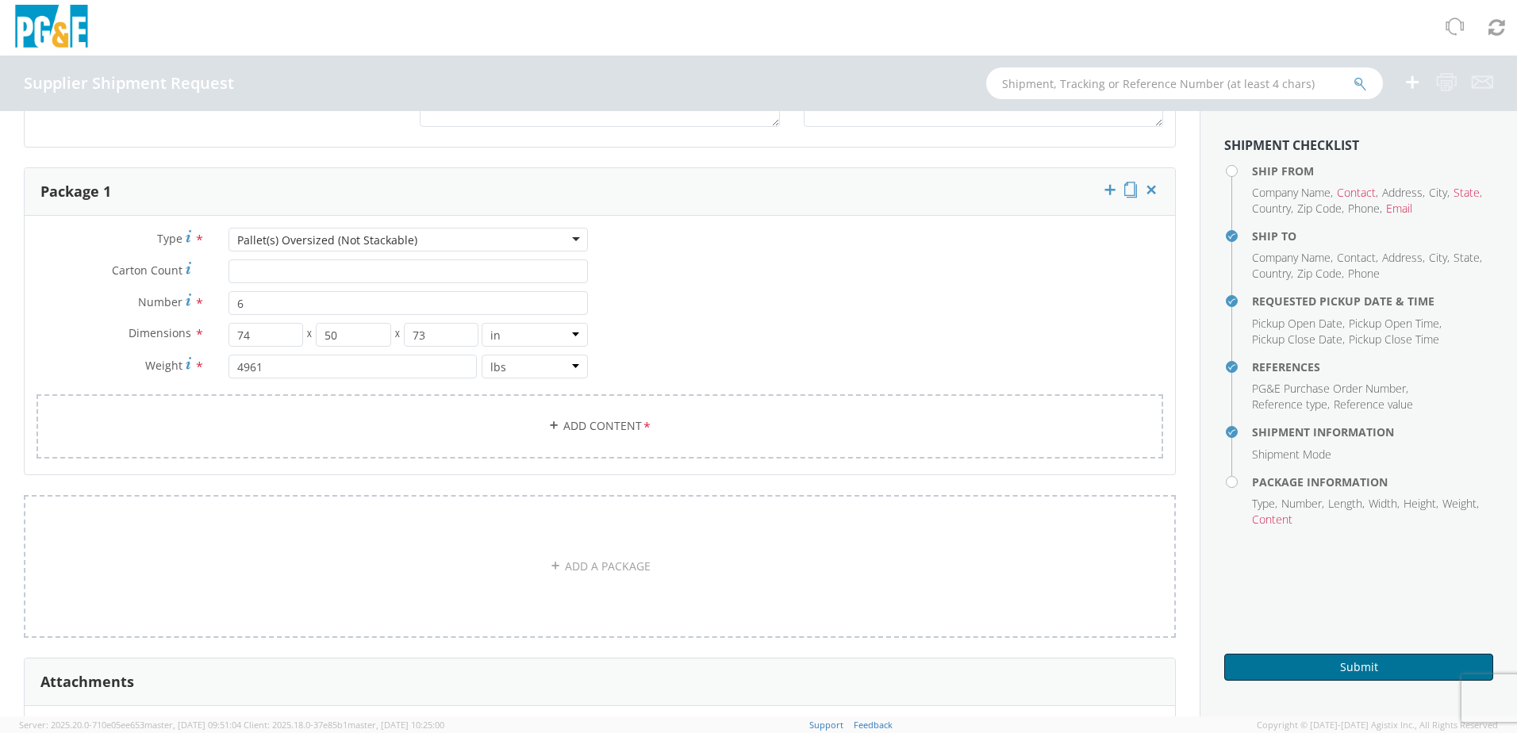
scroll to position [808, 0]
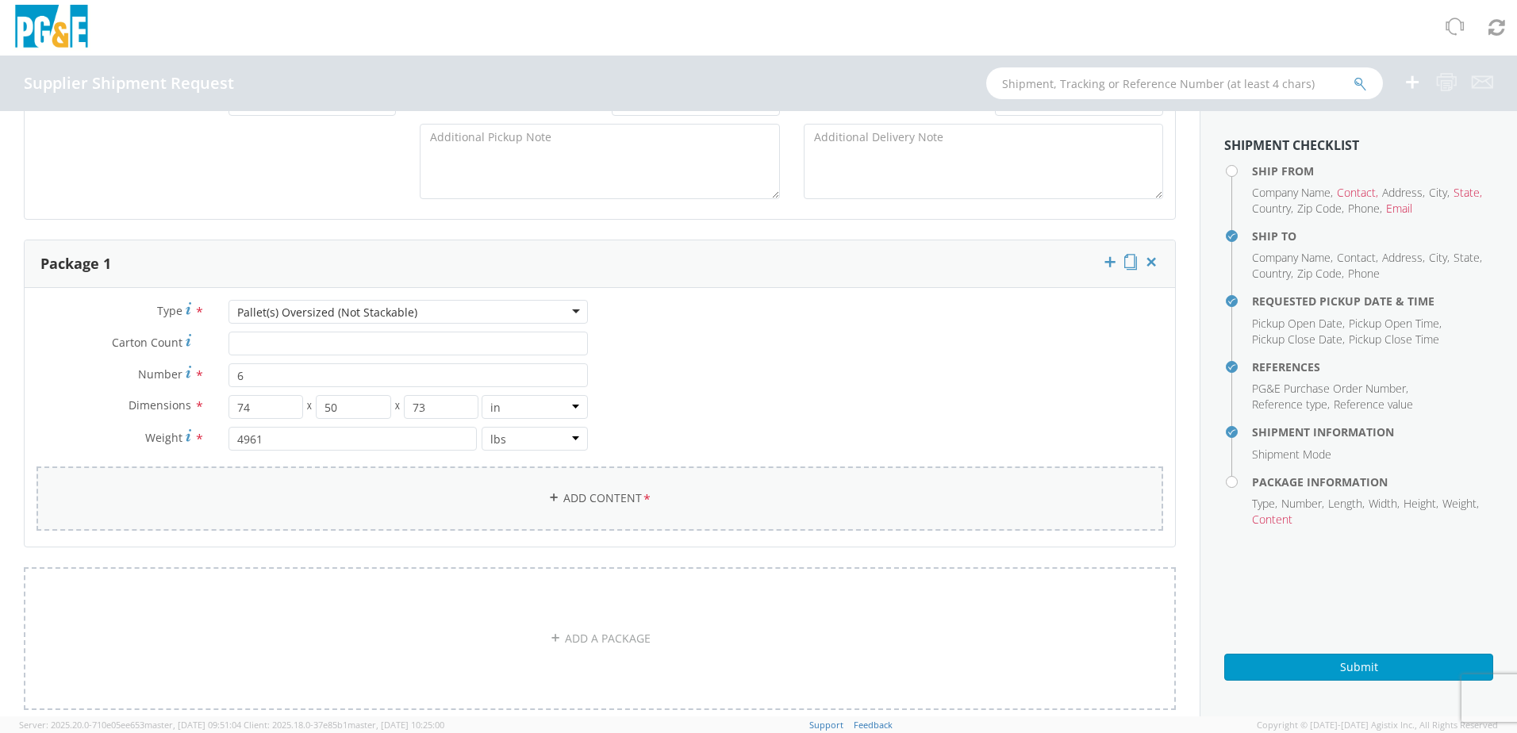
click at [699, 481] on link "Add Content *" at bounding box center [599, 499] width 1127 height 64
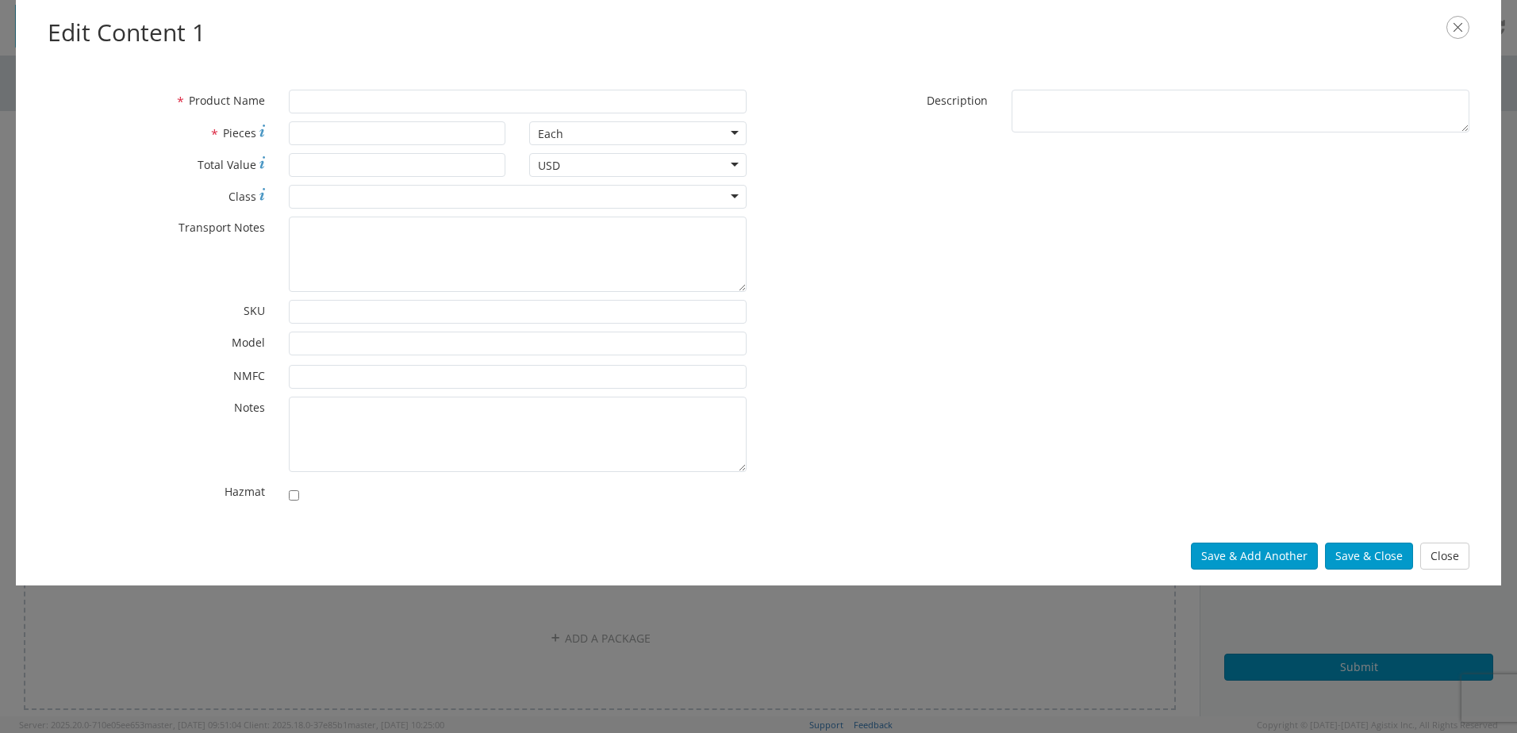
click at [621, 494] on div at bounding box center [518, 492] width 458 height 22
click at [359, 105] on input "* Product Name" at bounding box center [518, 102] width 458 height 24
type input "flexible hose"
type input "6"
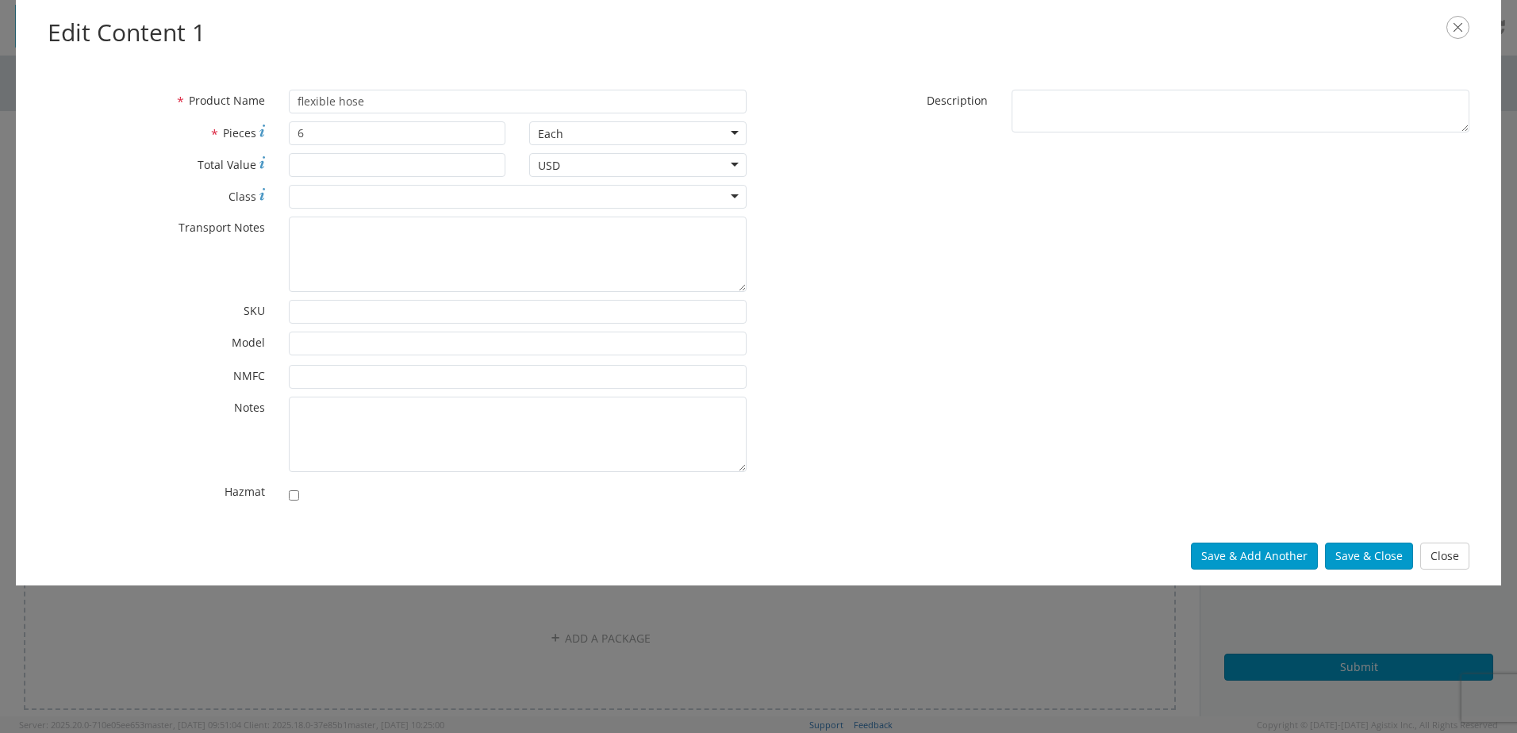
click at [488, 195] on div at bounding box center [518, 197] width 458 height 24
type input "175"
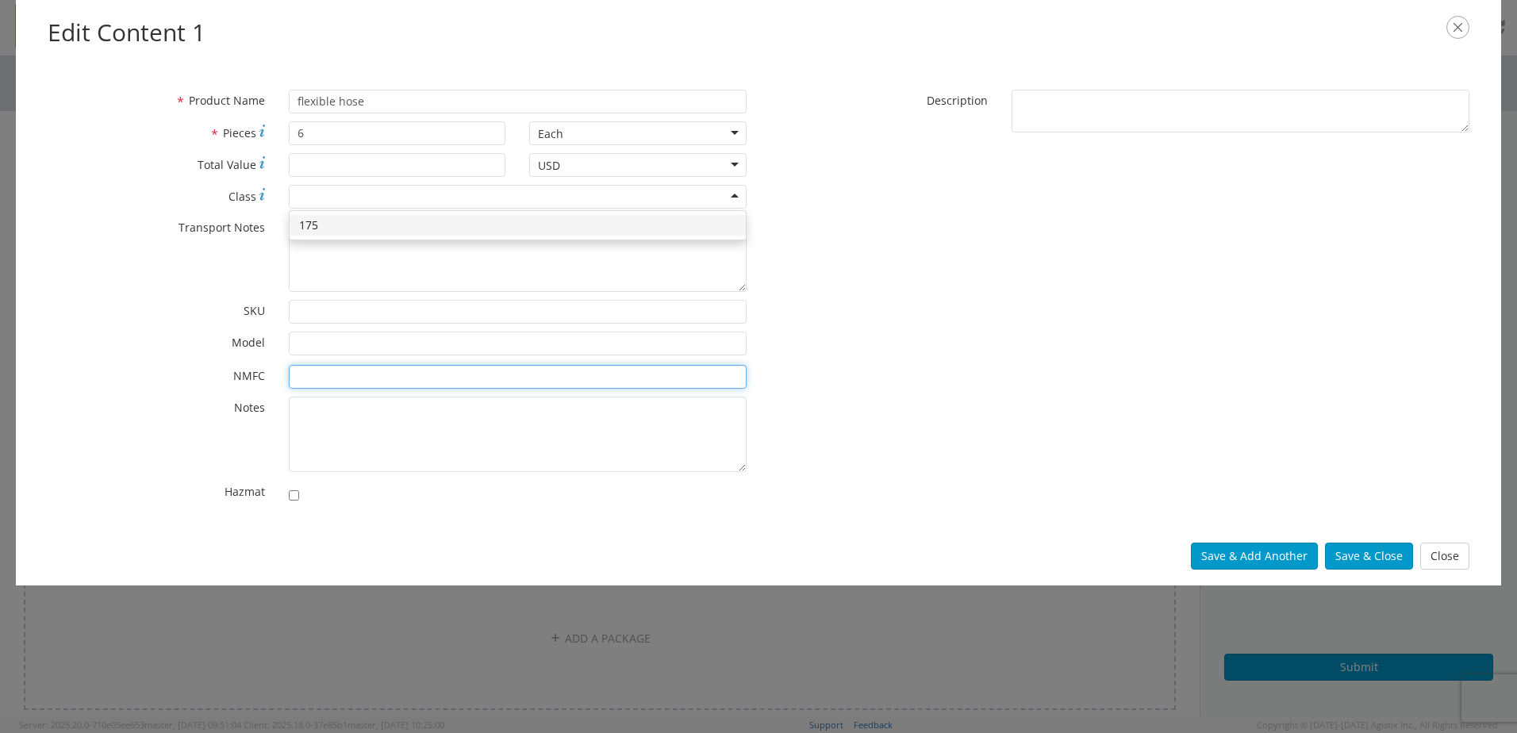
click at [364, 371] on input "* NMFC" at bounding box center [518, 377] width 458 height 24
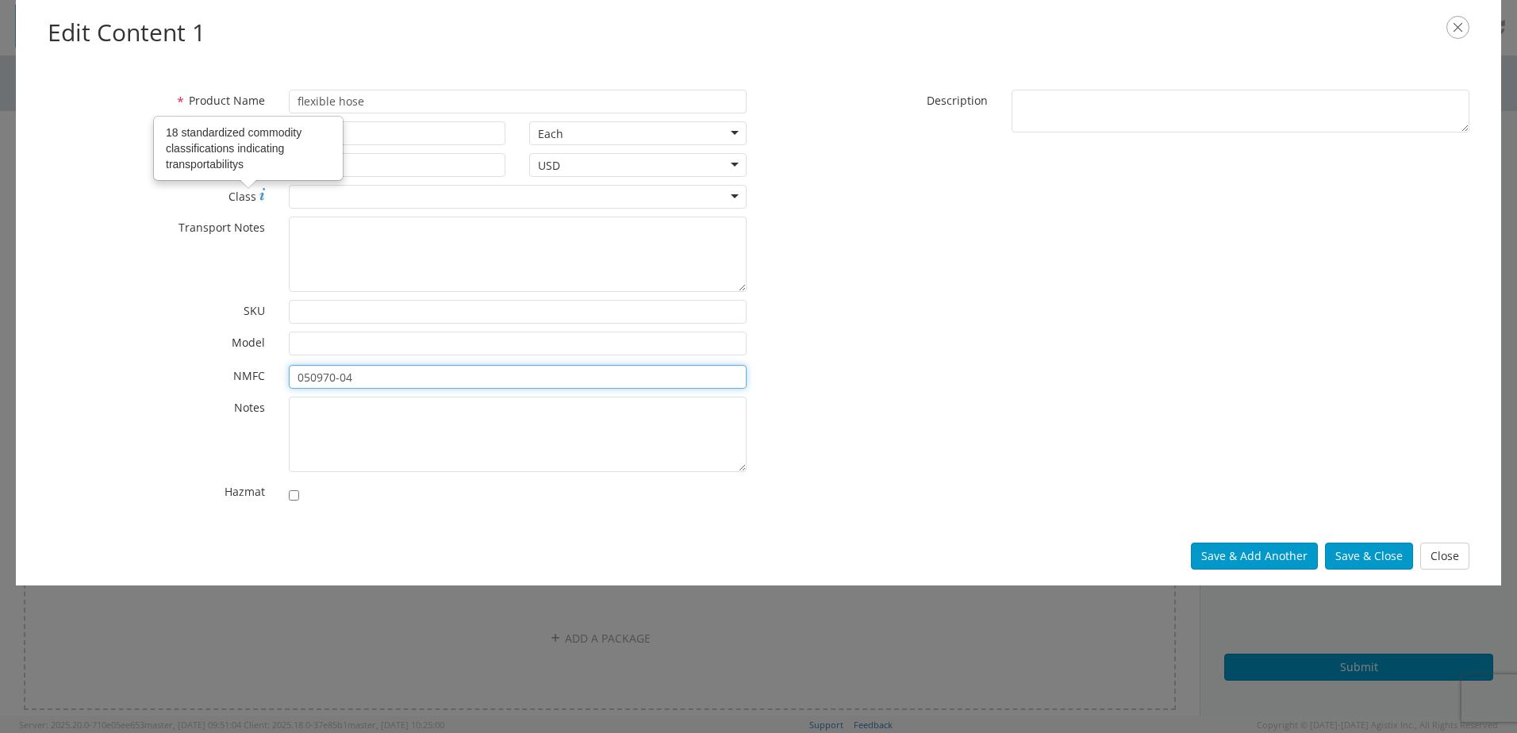
type input "050970-04"
click at [263, 195] on icon at bounding box center [262, 194] width 6 height 13
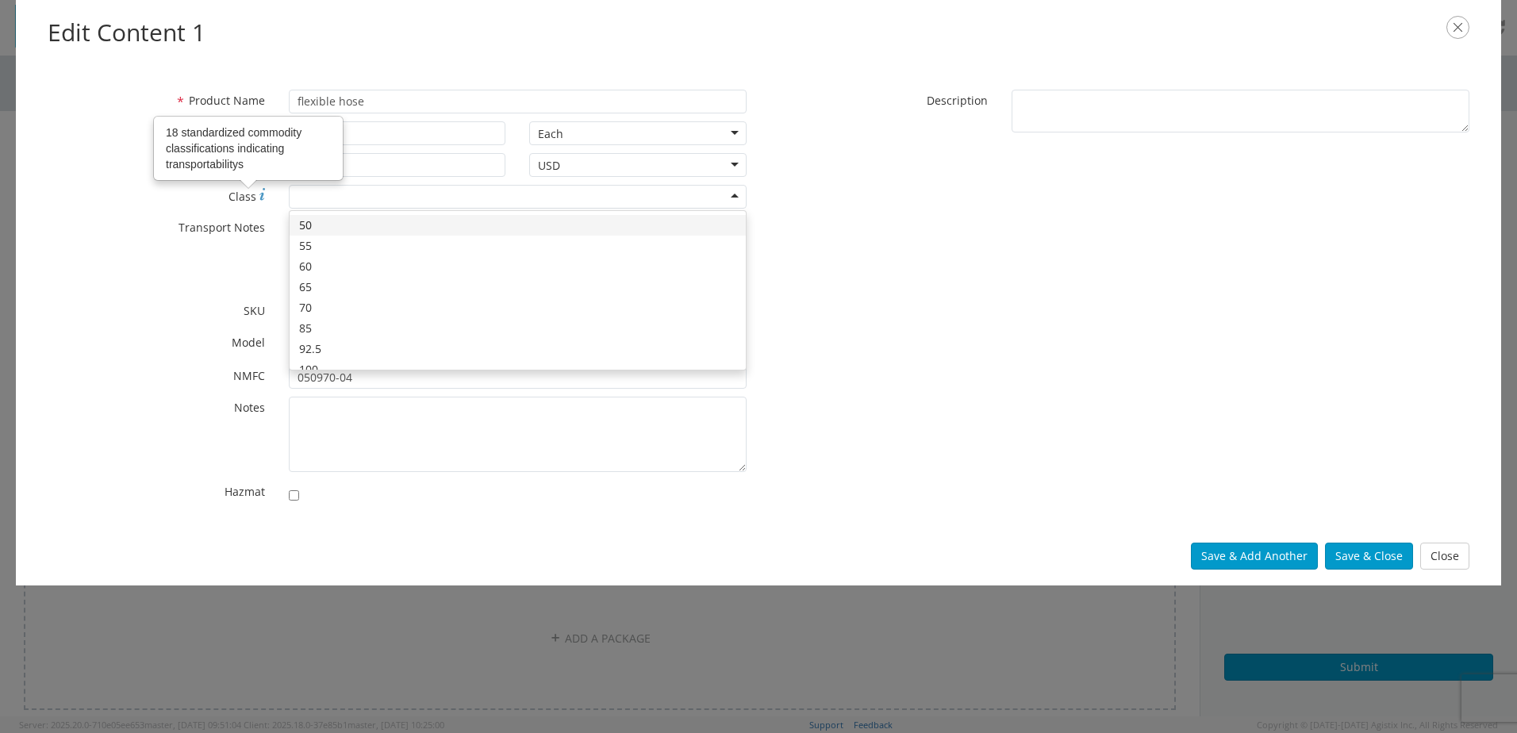
click at [309, 198] on div at bounding box center [518, 197] width 458 height 24
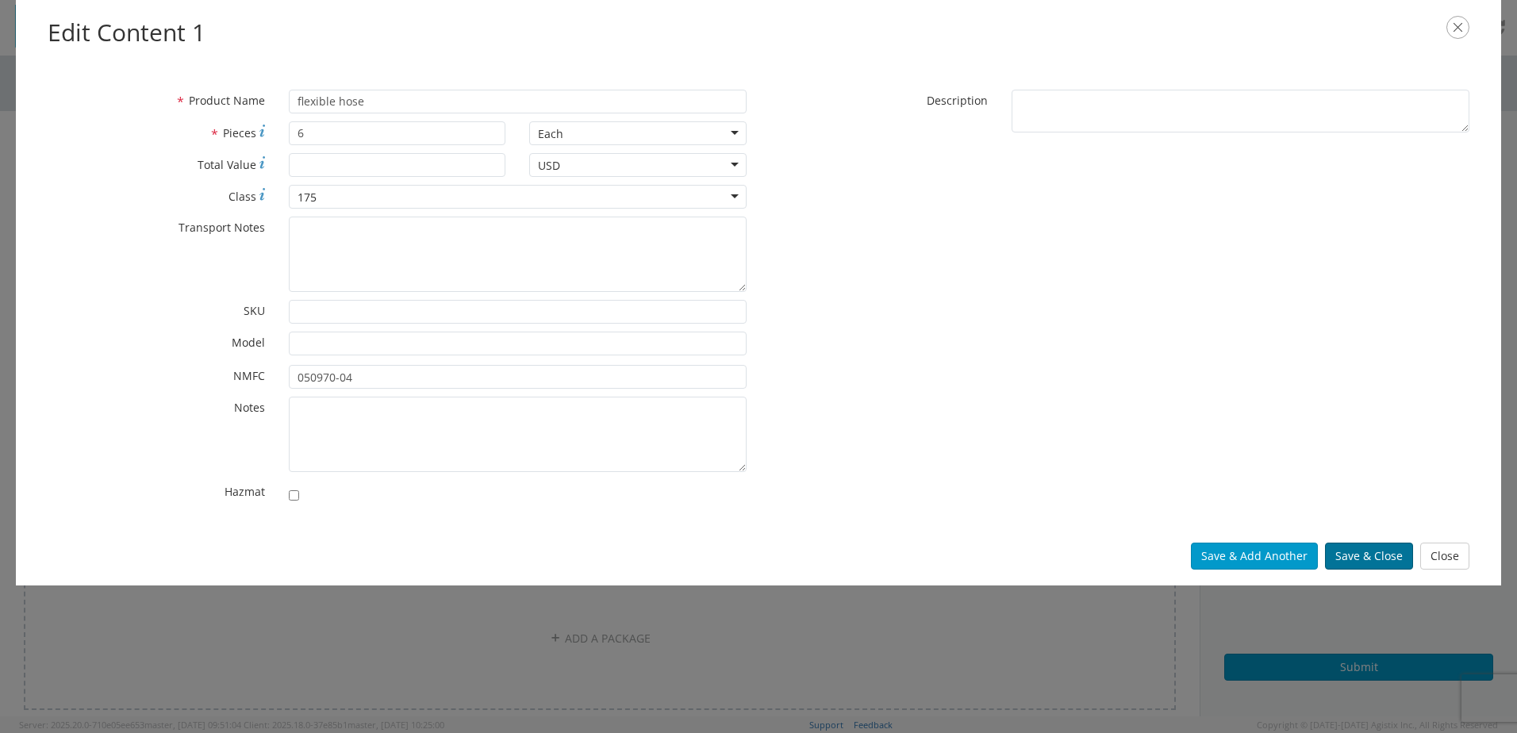
click at [1355, 553] on button "Save & Close" at bounding box center [1369, 556] width 88 height 27
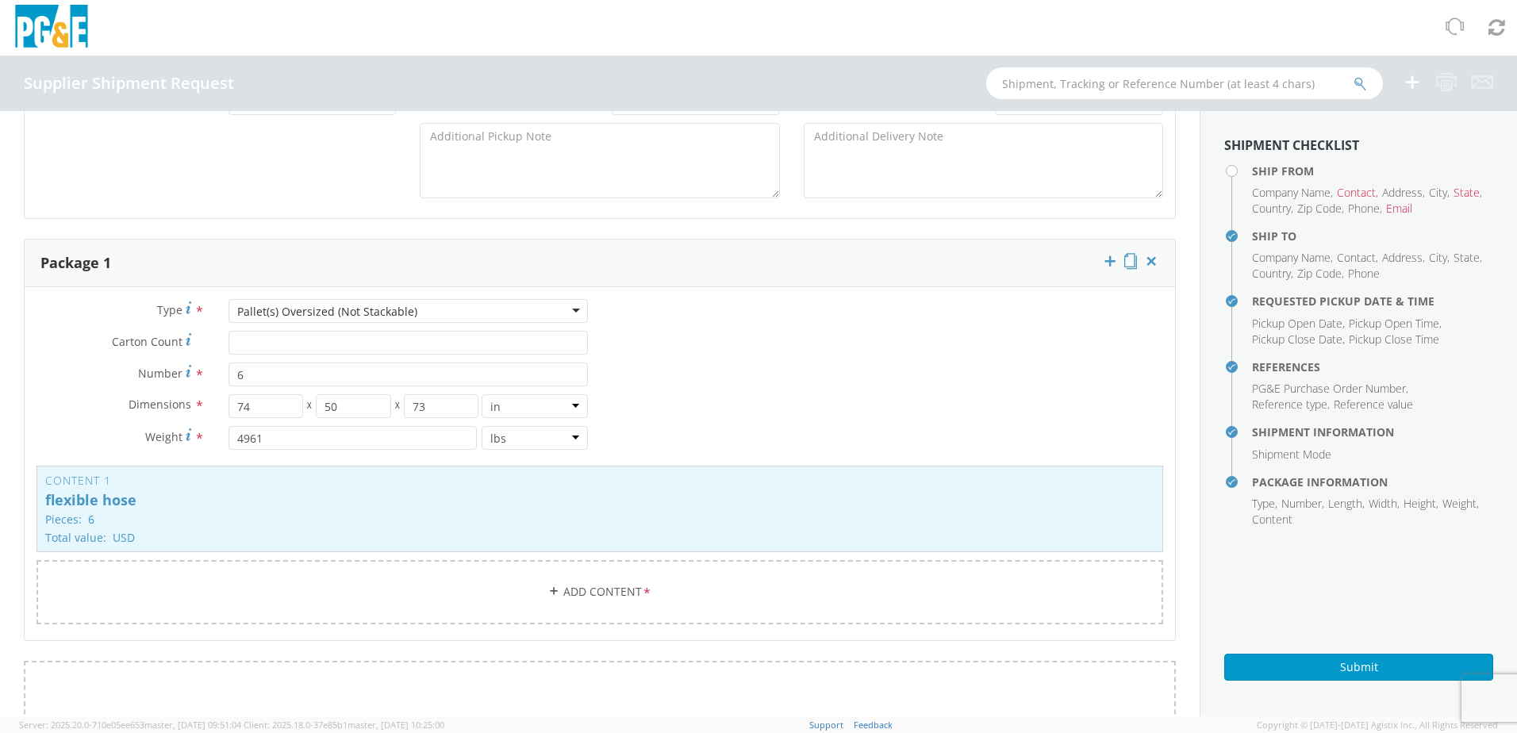
scroll to position [808, 0]
click at [1252, 654] on button "Submit" at bounding box center [1358, 667] width 269 height 27
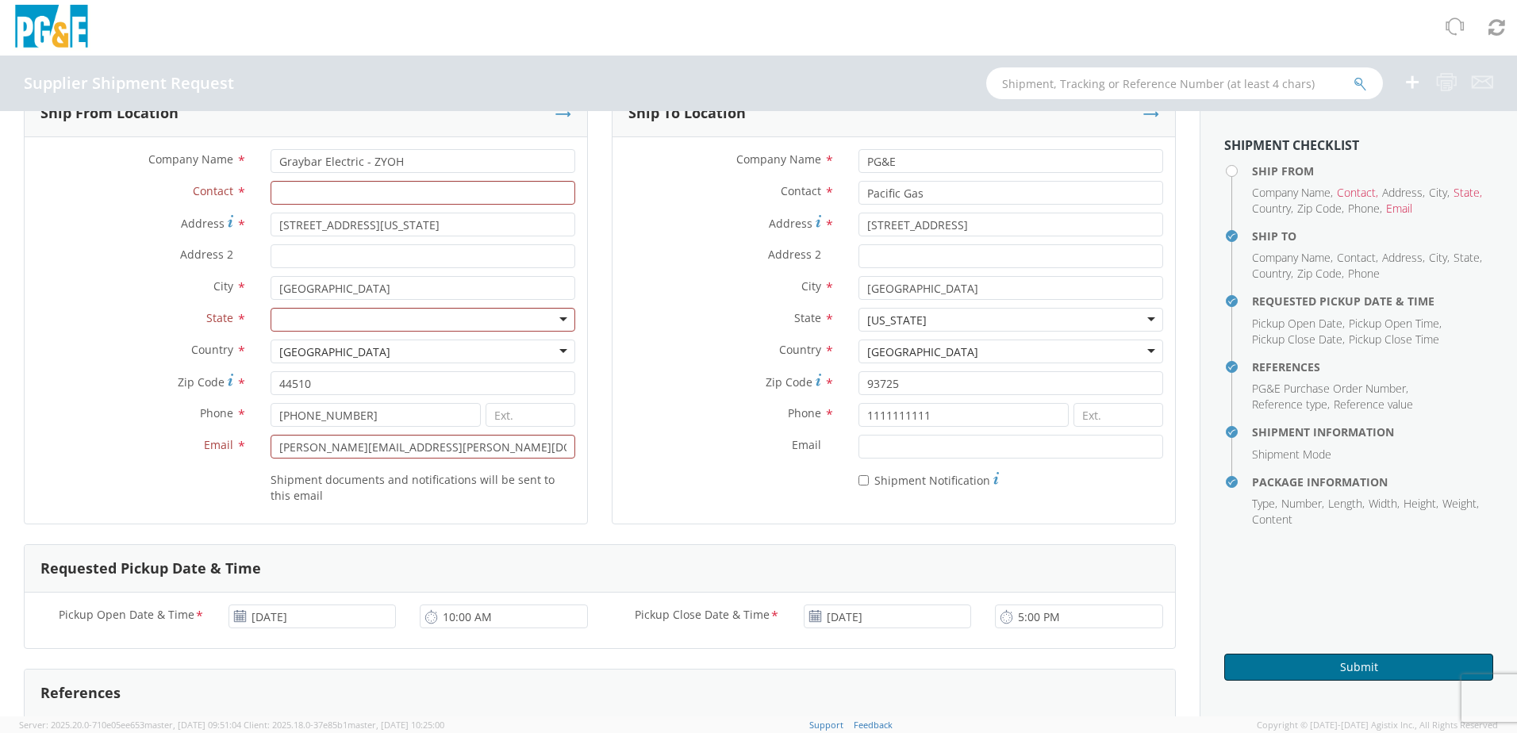
scroll to position [0, 0]
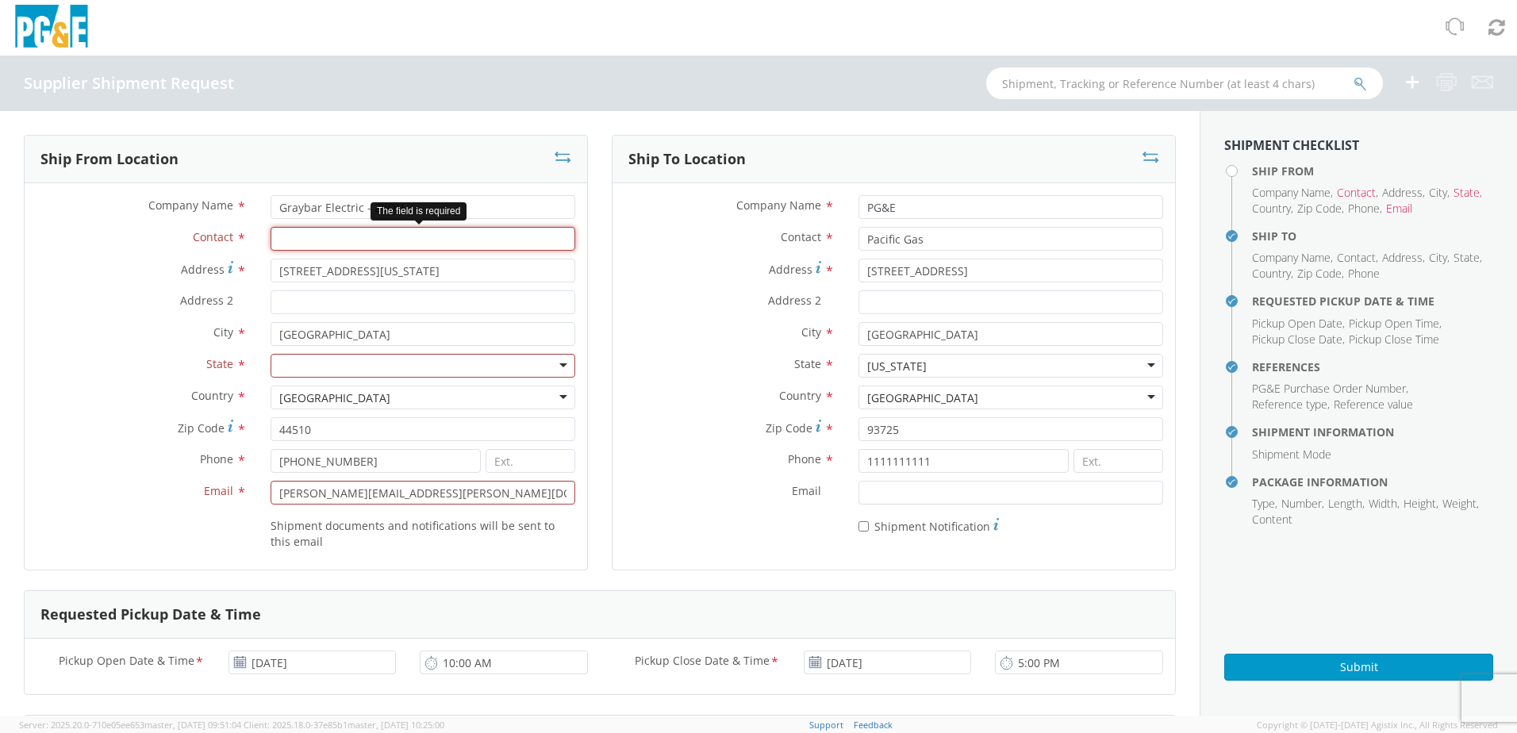
click at [314, 239] on input "Contact *" at bounding box center [423, 239] width 305 height 24
click at [314, 240] on input "Contact *" at bounding box center [423, 239] width 305 height 24
type input "[PERSON_NAME]"
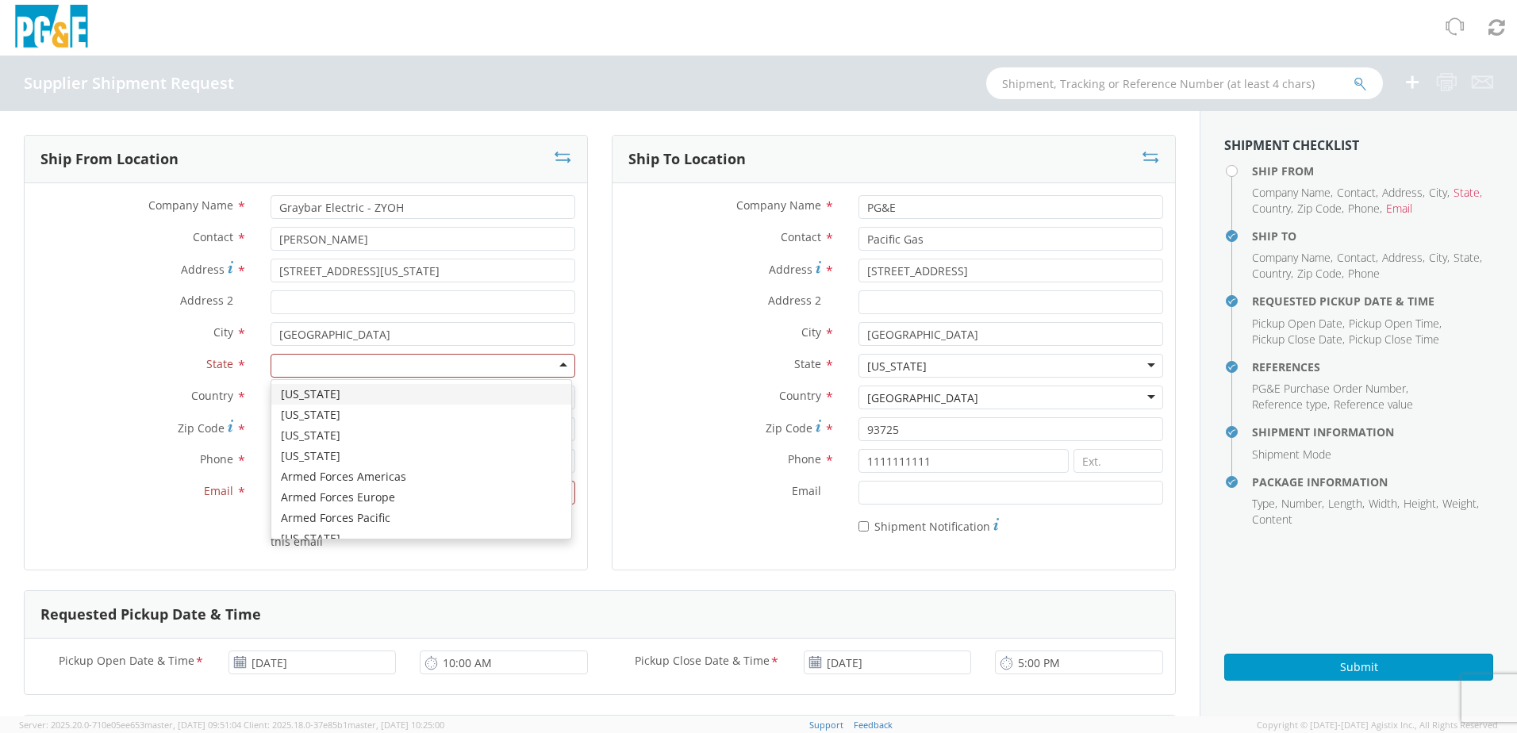
click at [337, 362] on div at bounding box center [423, 366] width 305 height 24
type input "oh"
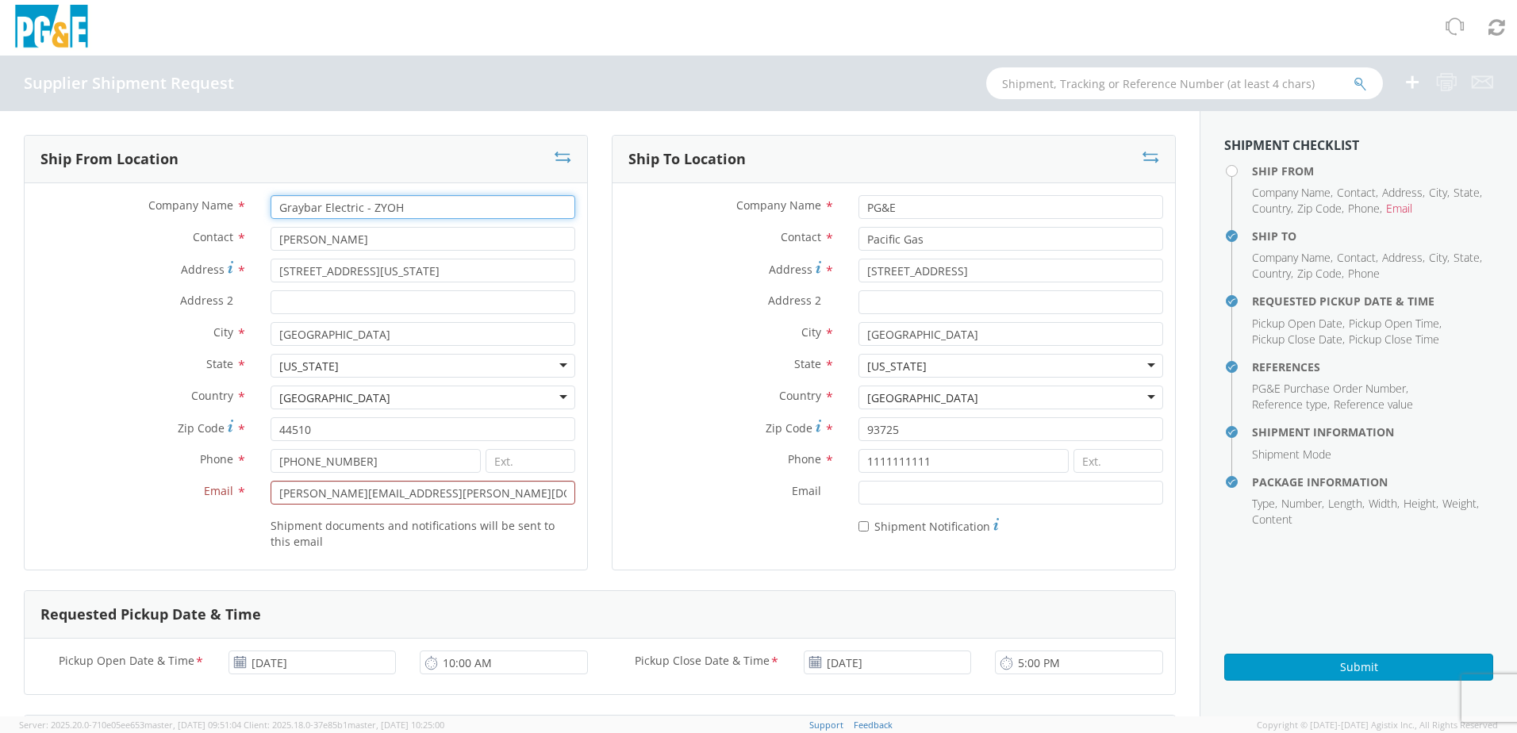
click at [372, 208] on input "Graybar Electric - ZYOH" at bounding box center [423, 207] width 305 height 24
click at [425, 206] on input "Graybar Electric - ZYOH" at bounding box center [423, 207] width 305 height 24
click at [422, 207] on input "Graybar Electric - ZYOH" at bounding box center [423, 207] width 305 height 24
type input "Graybar Electric - ZYOH"
click at [144, 356] on label "State *" at bounding box center [142, 364] width 234 height 21
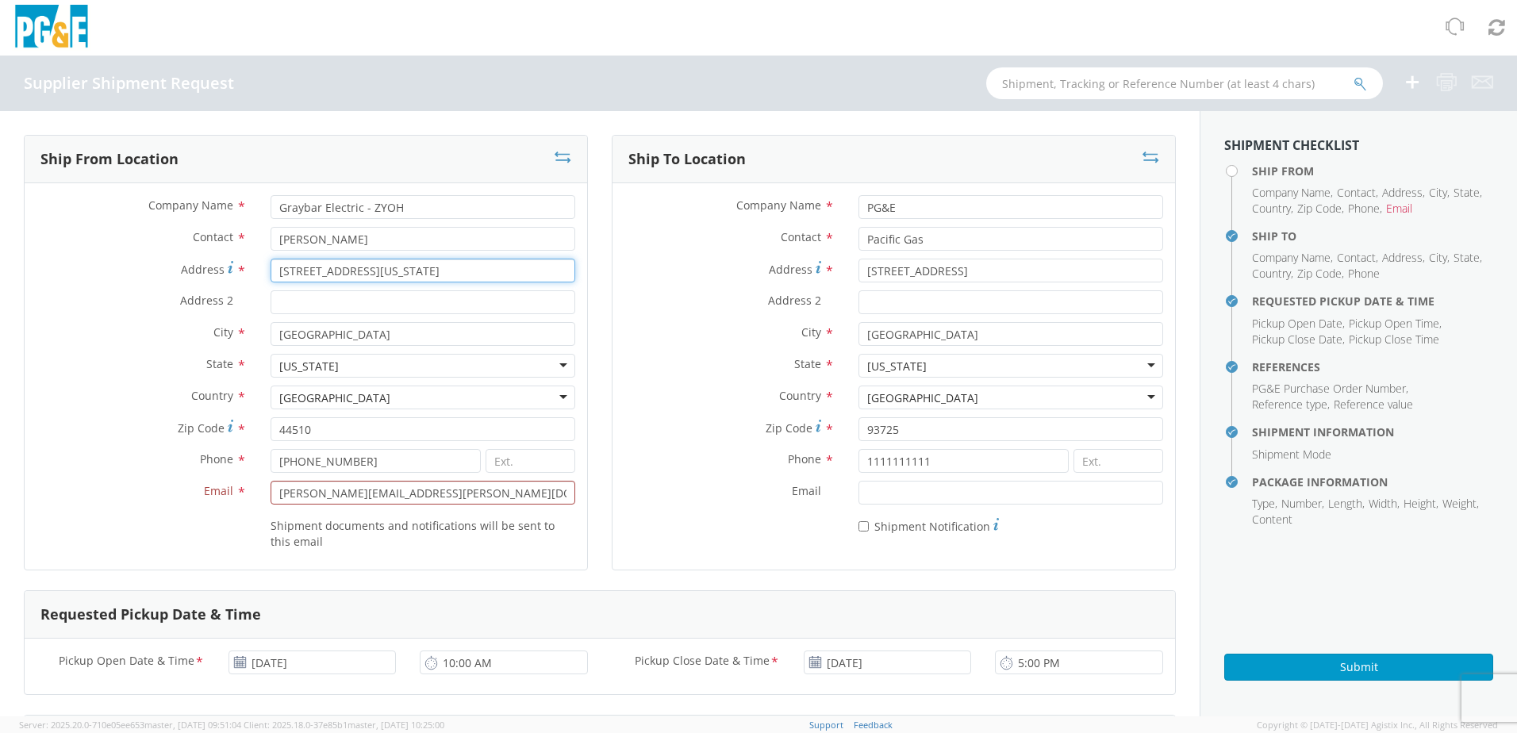
click at [413, 266] on input "[STREET_ADDRESS][US_STATE]" at bounding box center [423, 271] width 305 height 24
type input "[STREET_ADDRESS][US_STATE]"
click at [148, 362] on label "State *" at bounding box center [142, 364] width 234 height 21
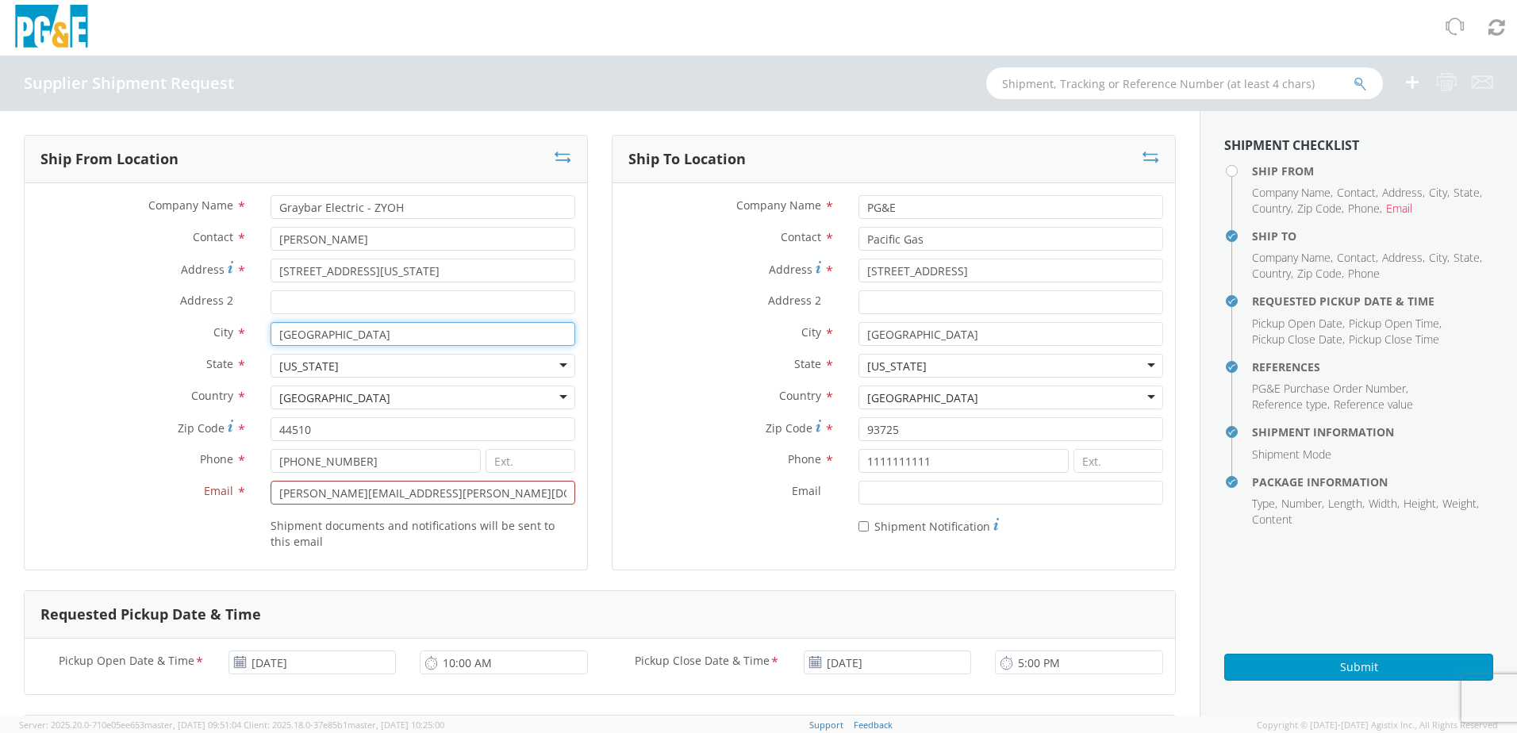
click at [355, 344] on input "[GEOGRAPHIC_DATA]" at bounding box center [423, 334] width 305 height 24
type input "[GEOGRAPHIC_DATA]"
click at [106, 378] on div "State * [US_STATE] [US_STATE] [US_STATE] [US_STATE] [US_STATE] [US_STATE] Armed…" at bounding box center [306, 370] width 563 height 32
click at [321, 426] on input "44510" at bounding box center [423, 429] width 305 height 24
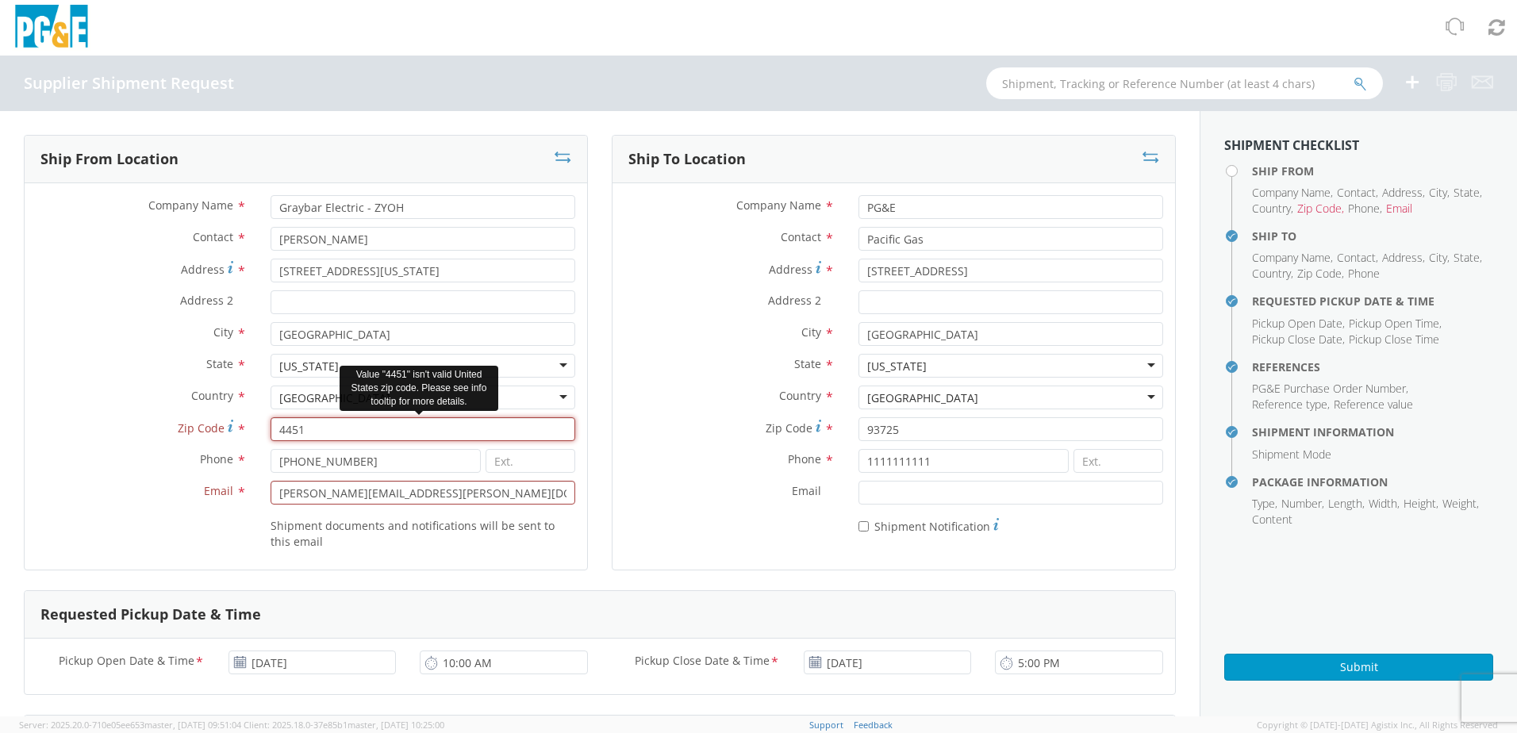
type input "44510"
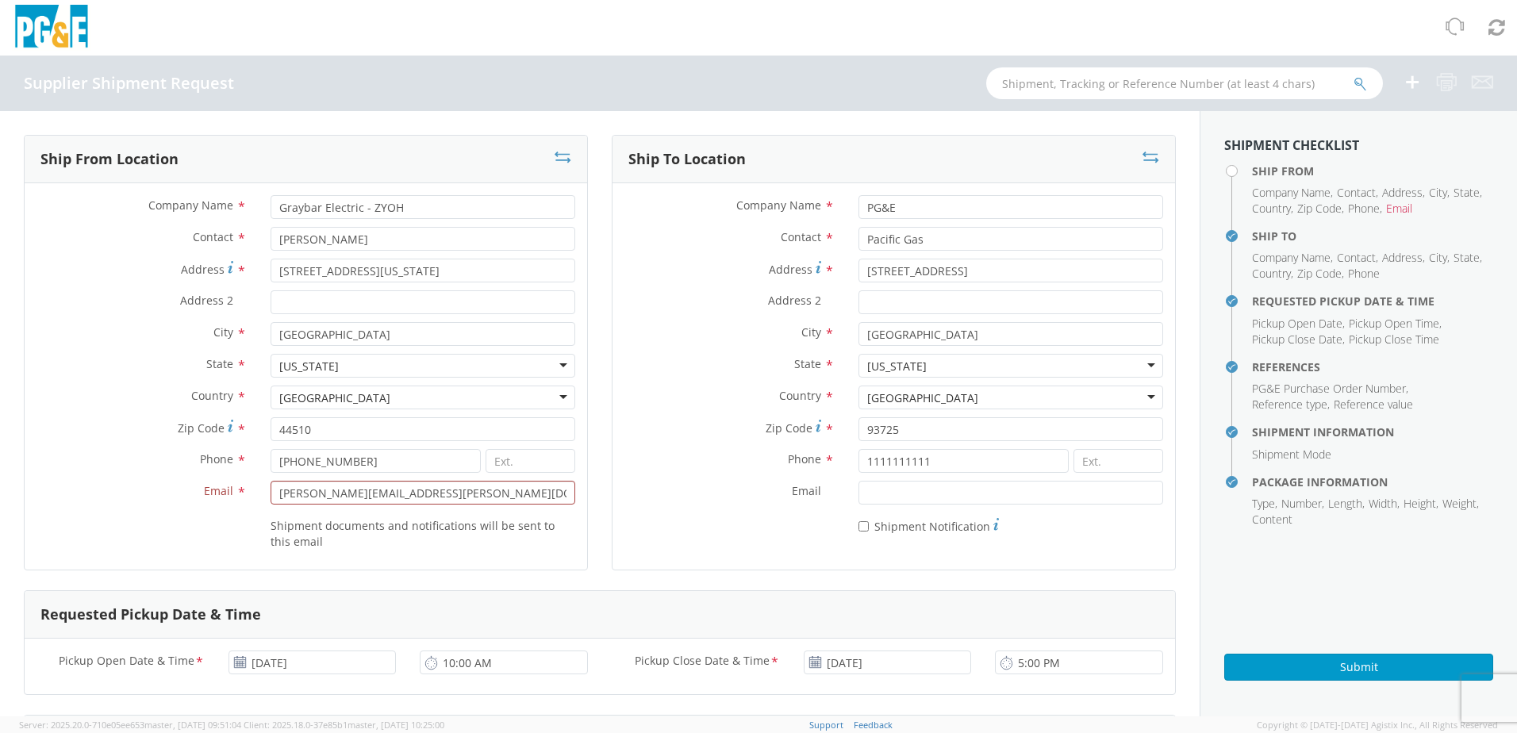
click at [90, 402] on label "Country *" at bounding box center [142, 396] width 234 height 21
click at [365, 459] on input "[PHONE_NUMBER]" at bounding box center [376, 461] width 210 height 24
type input "[PHONE_NUMBER]"
click at [117, 483] on label "Email *" at bounding box center [142, 491] width 234 height 21
click at [271, 483] on input "[PERSON_NAME][EMAIL_ADDRESS][PERSON_NAME][DOMAIN_NAME]" at bounding box center [423, 493] width 305 height 24
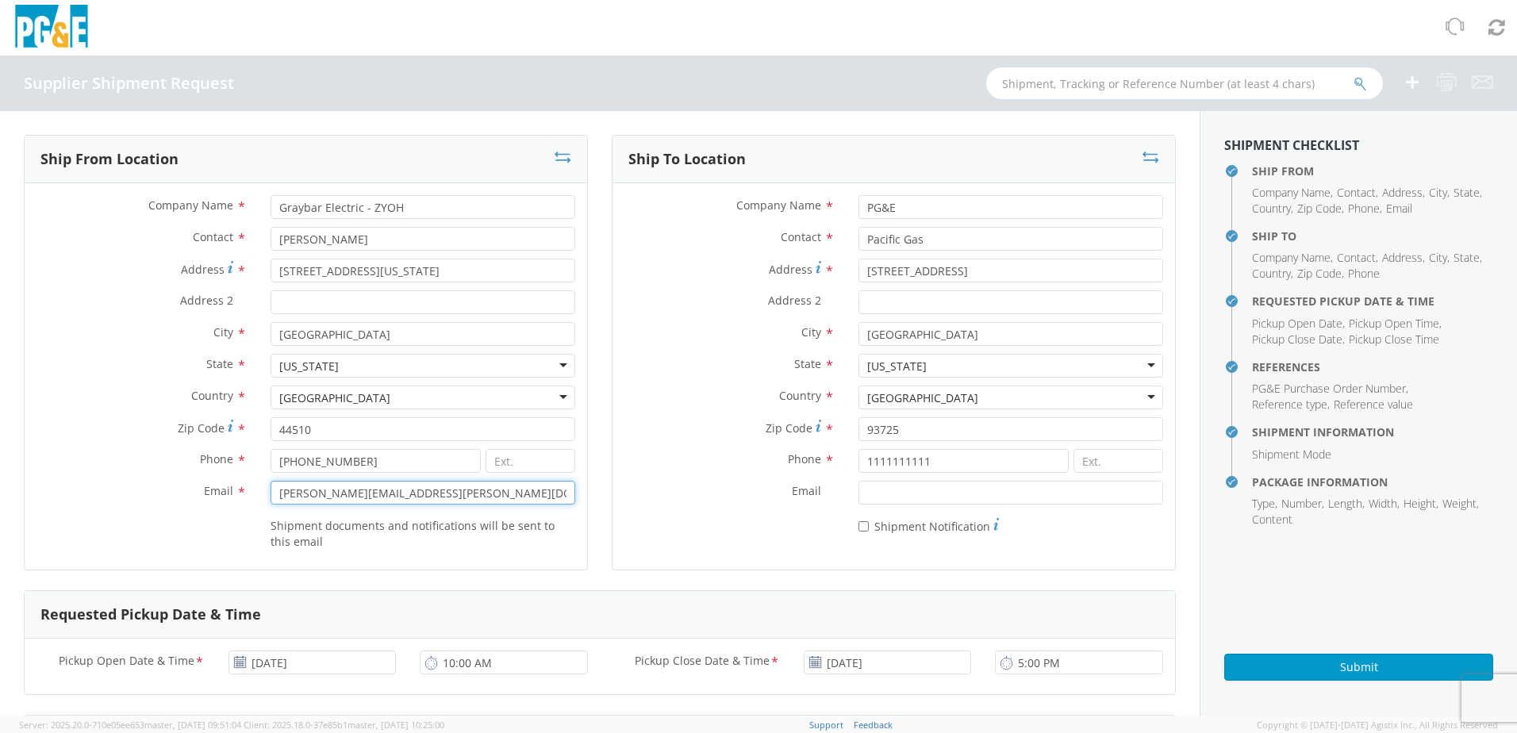
type input "[PERSON_NAME][EMAIL_ADDRESS][PERSON_NAME][DOMAIN_NAME]"
click at [156, 515] on div "Shipment documents and notifications will be sent to this email" at bounding box center [306, 531] width 563 height 37
click at [1252, 172] on h4 "Ship From" at bounding box center [1372, 171] width 241 height 12
click at [359, 306] on input "Address 2 *" at bounding box center [423, 302] width 305 height 24
click at [95, 375] on div "State * [US_STATE] [US_STATE] [US_STATE] [US_STATE] [US_STATE] [US_STATE] Armed…" at bounding box center [306, 366] width 563 height 24
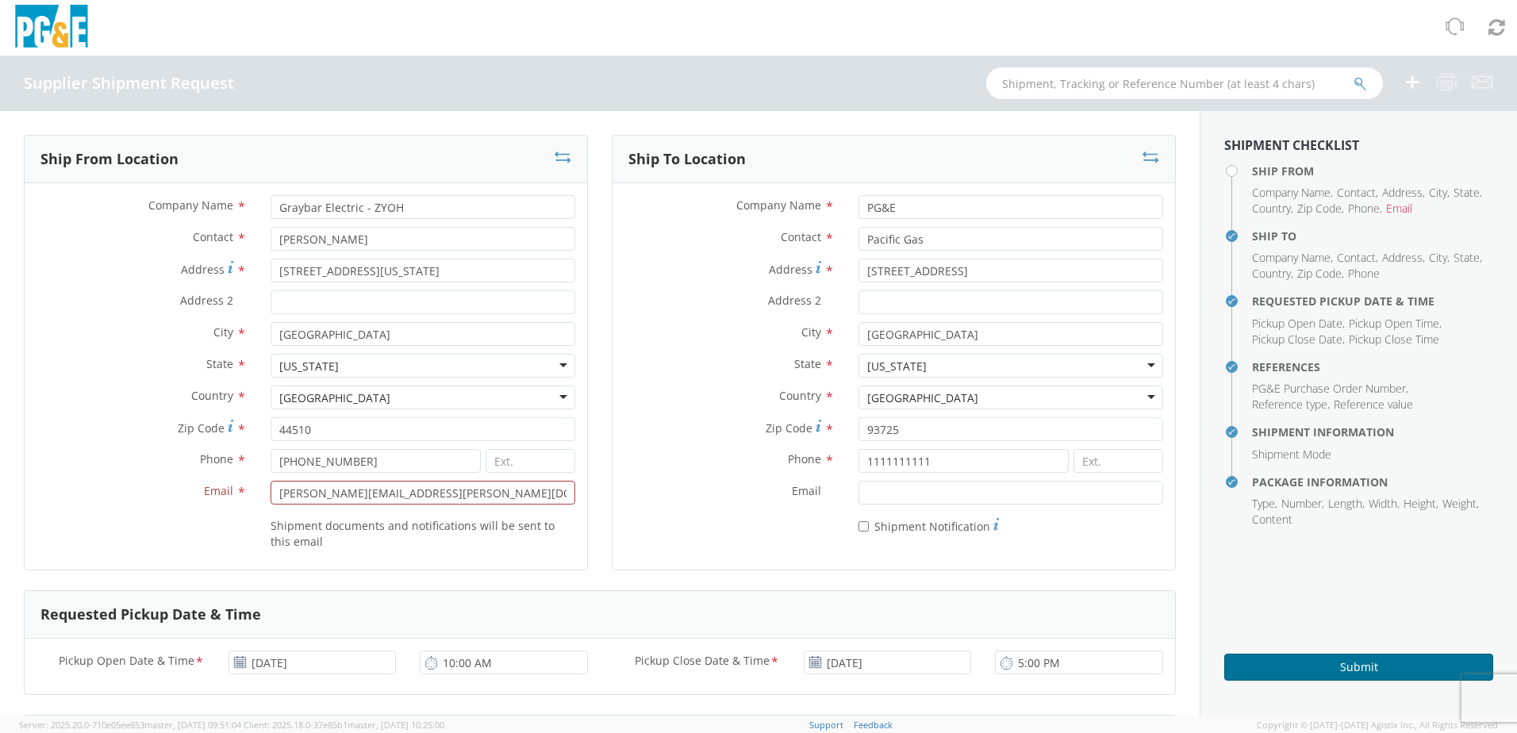
click at [1313, 667] on button "Submit" at bounding box center [1358, 667] width 269 height 27
click at [934, 459] on input "1111111111" at bounding box center [964, 461] width 210 height 24
type input "1111111111"
click at [795, 513] on div "* Shipment Notification" at bounding box center [894, 524] width 563 height 22
click at [1346, 661] on button "Submit" at bounding box center [1358, 667] width 269 height 27
